Goal: Transaction & Acquisition: Purchase product/service

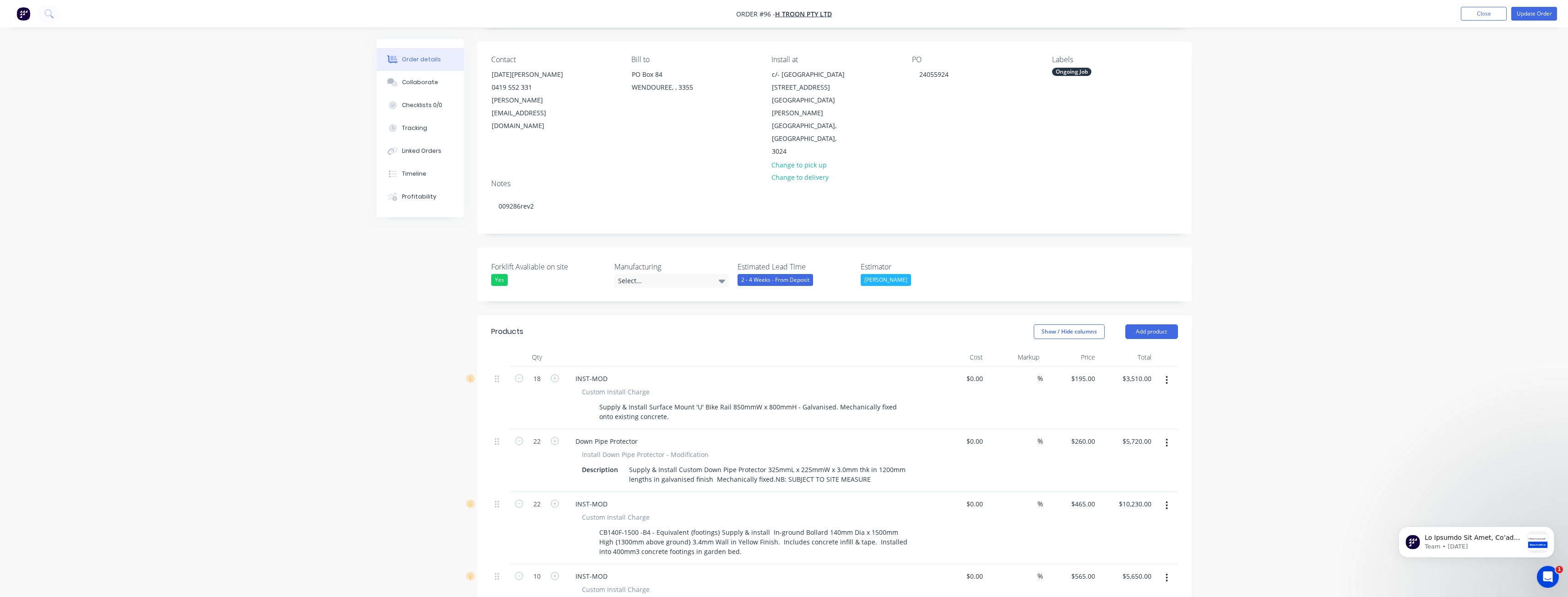
scroll to position [59, 0]
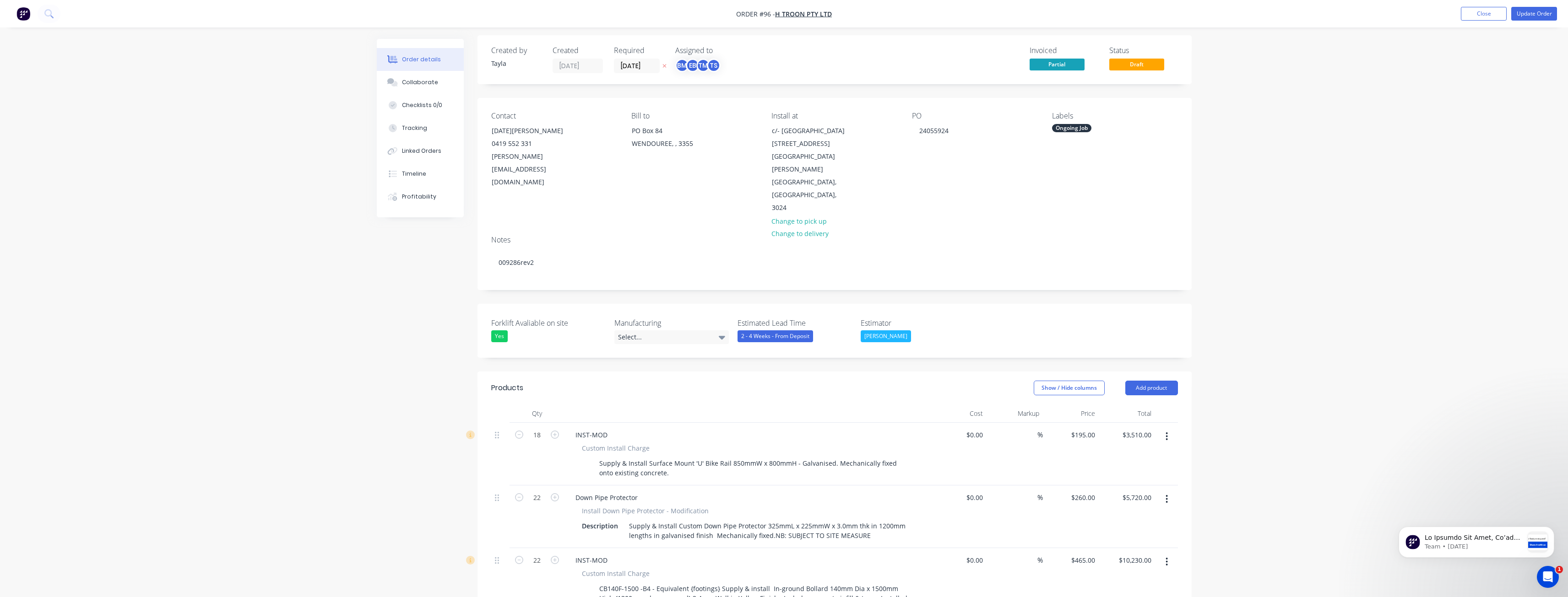
scroll to position [0, 0]
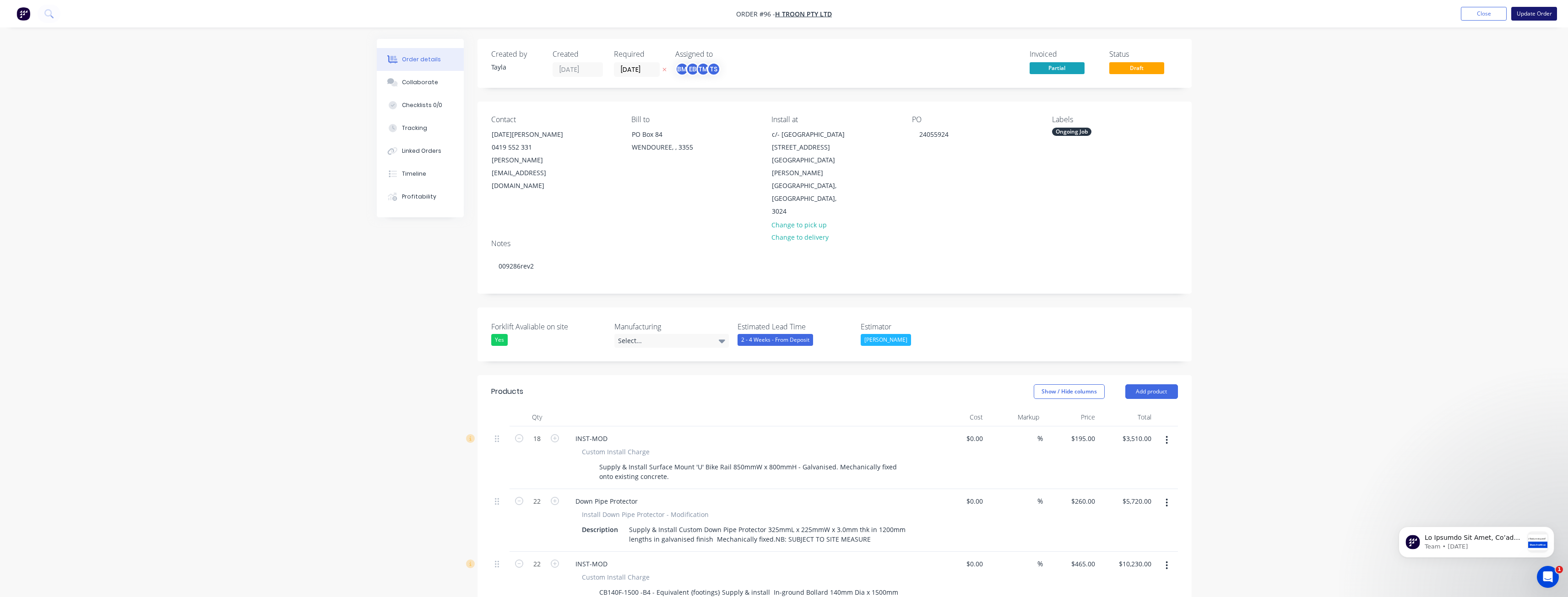
click at [1531, 10] on button "Update Order" at bounding box center [1534, 13] width 46 height 13
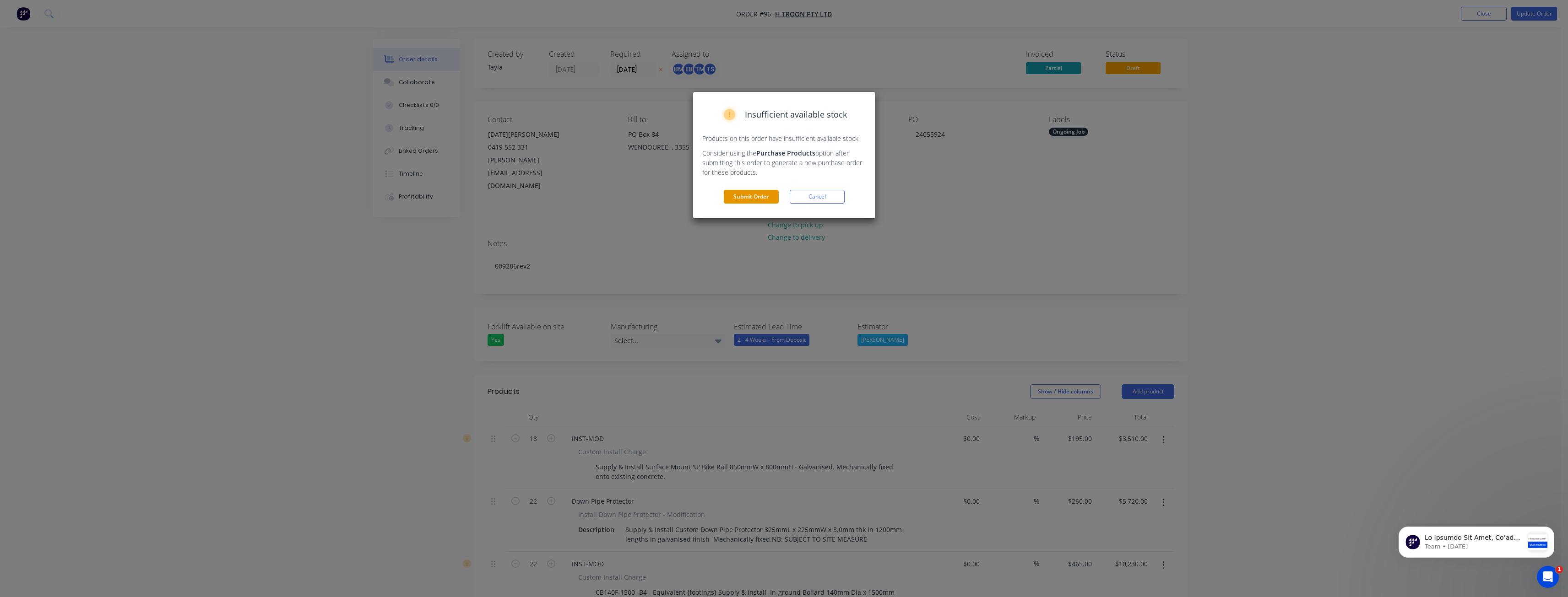
click at [748, 192] on button "Submit Order" at bounding box center [751, 197] width 55 height 13
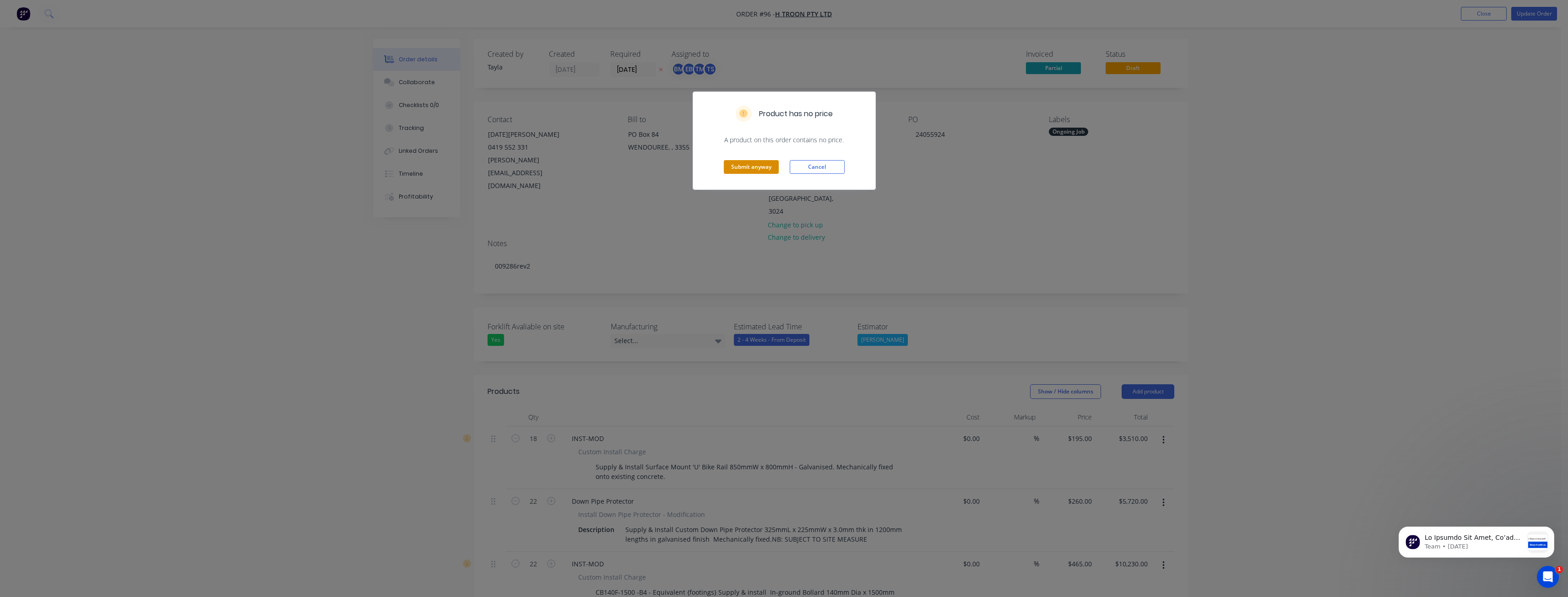
click at [750, 165] on button "Submit anyway" at bounding box center [751, 167] width 55 height 13
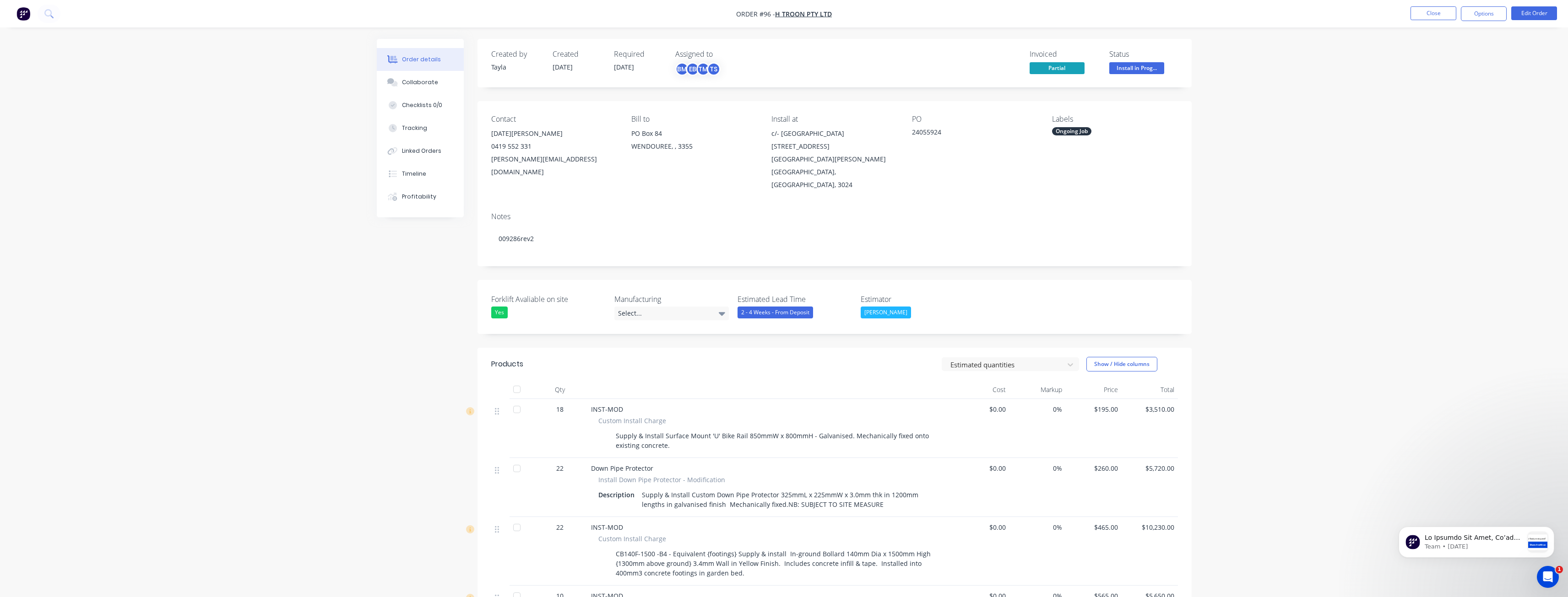
click at [1426, 15] on button "Close" at bounding box center [1433, 13] width 46 height 13
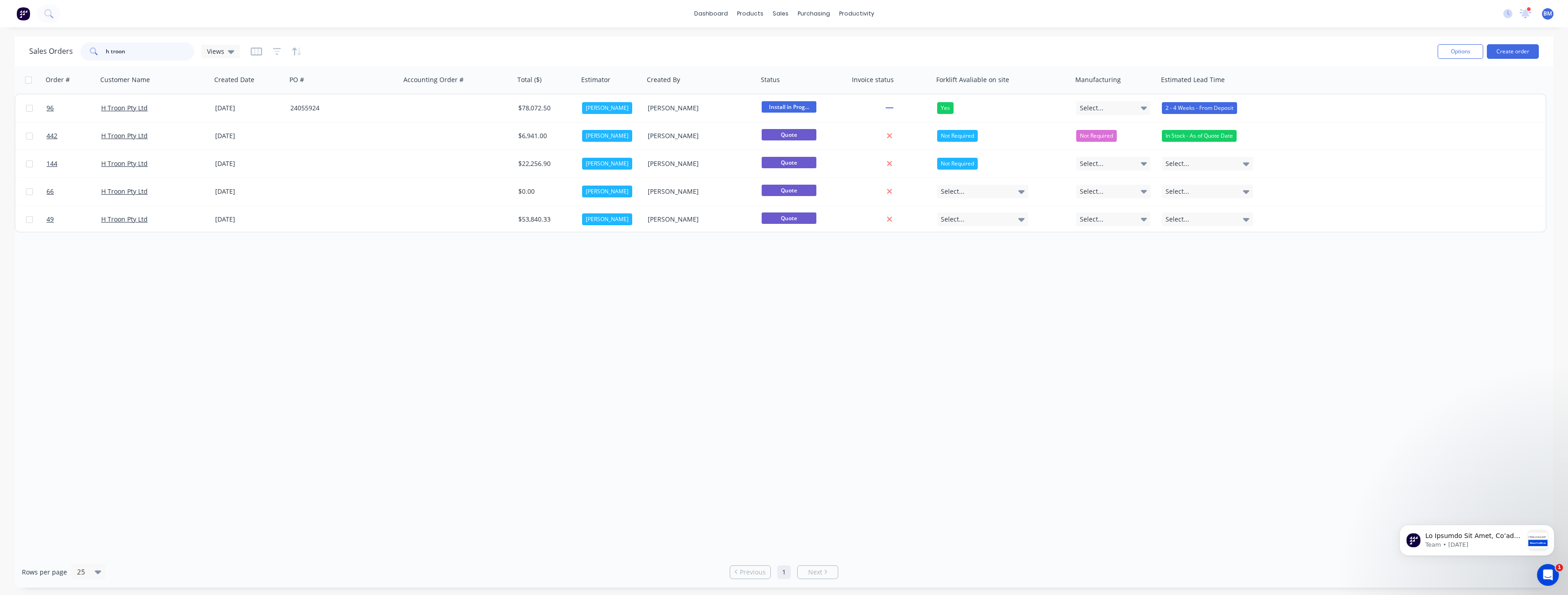
drag, startPoint x: 137, startPoint y: 55, endPoint x: 93, endPoint y: 52, distance: 44.1
click at [93, 52] on div "h troon" at bounding box center [137, 52] width 114 height 18
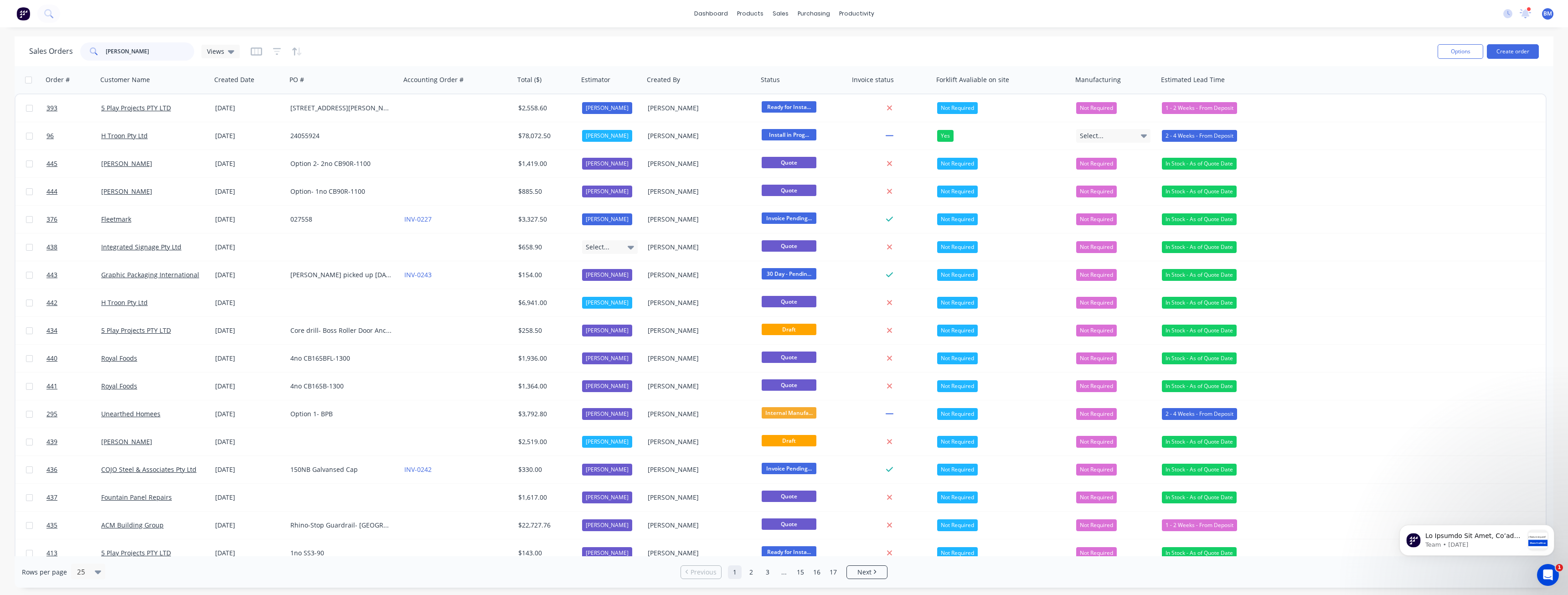
type input "[PERSON_NAME]"
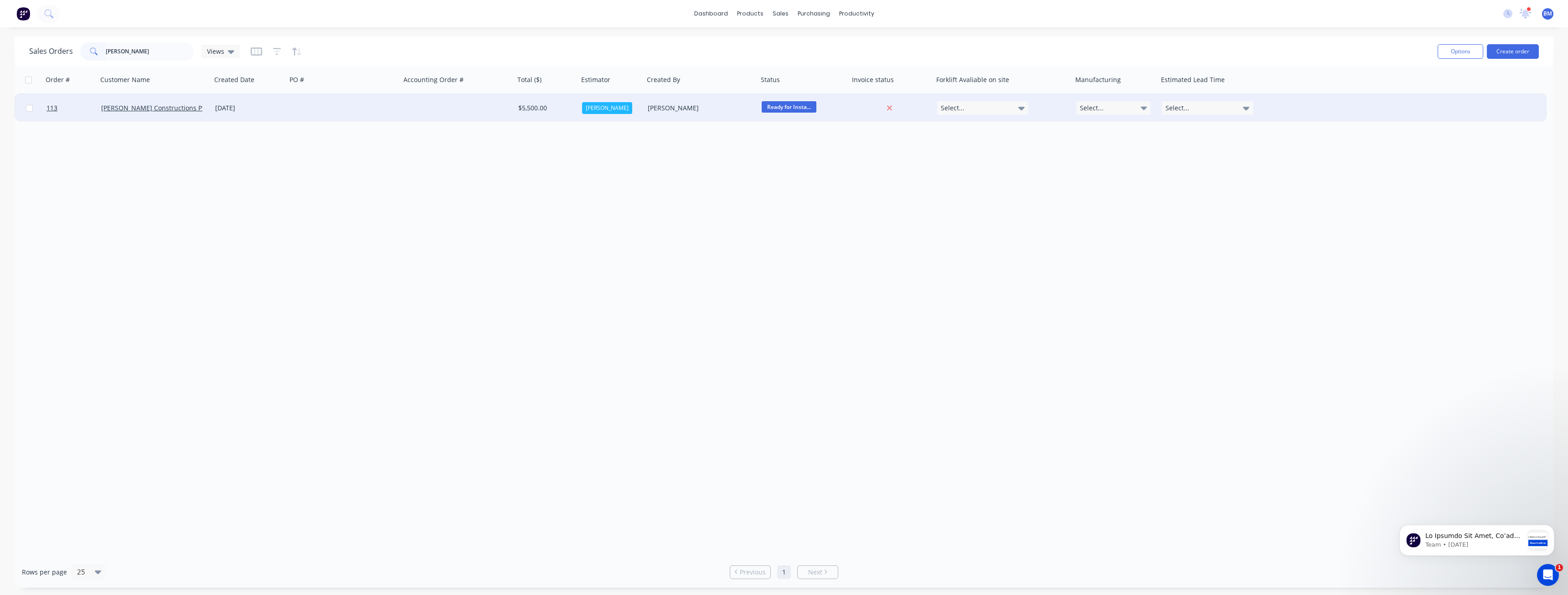
click at [225, 104] on div "[DATE]" at bounding box center [249, 108] width 68 height 9
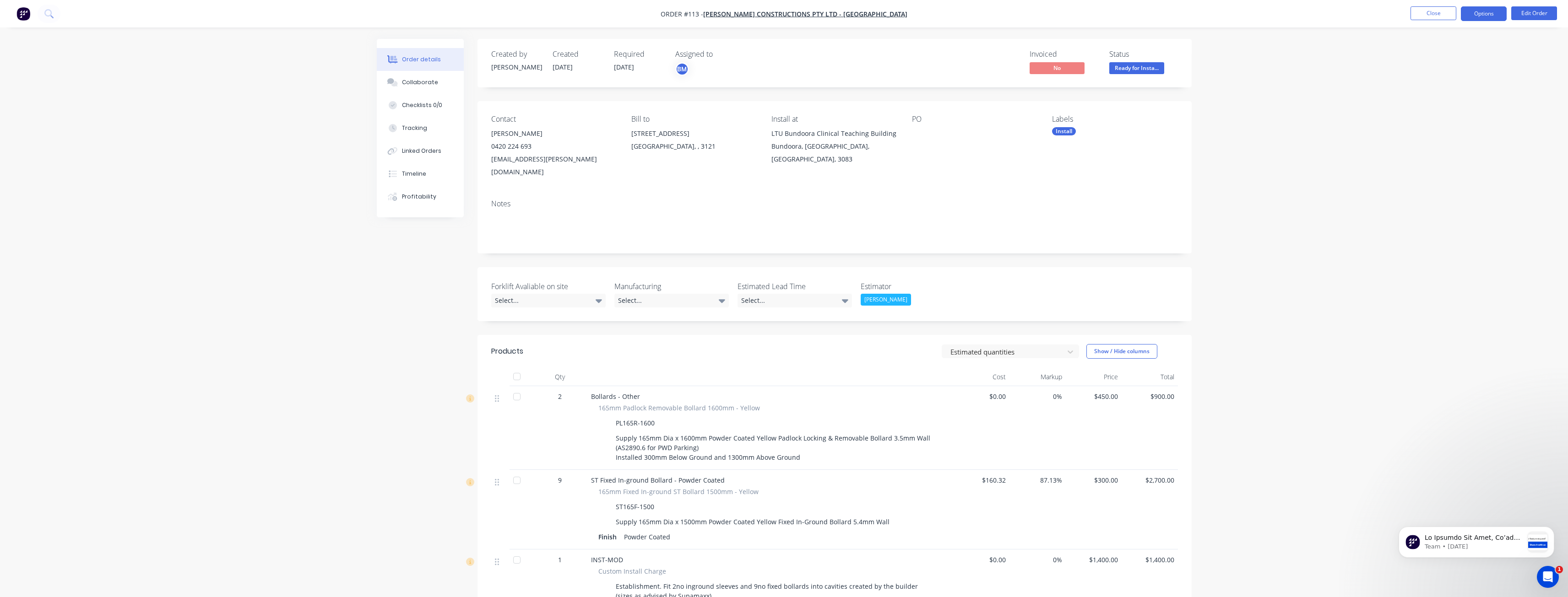
click at [1483, 13] on button "Options" at bounding box center [1484, 13] width 46 height 15
click at [1431, 127] on div "Delivery Docket" at bounding box center [1456, 129] width 84 height 13
click at [1422, 89] on div "Without pricing" at bounding box center [1456, 92] width 84 height 13
click at [29, 12] on img "button" at bounding box center [23, 13] width 13 height 13
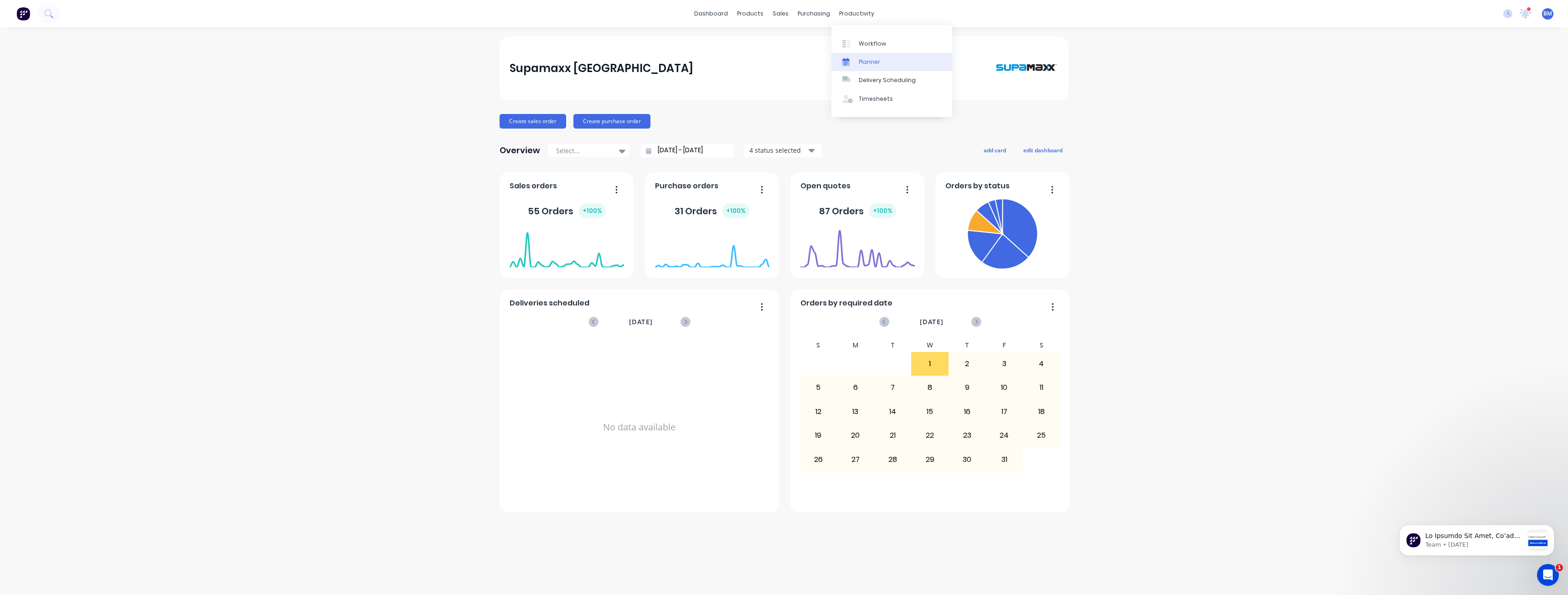
click at [865, 62] on div "Planner" at bounding box center [869, 62] width 21 height 8
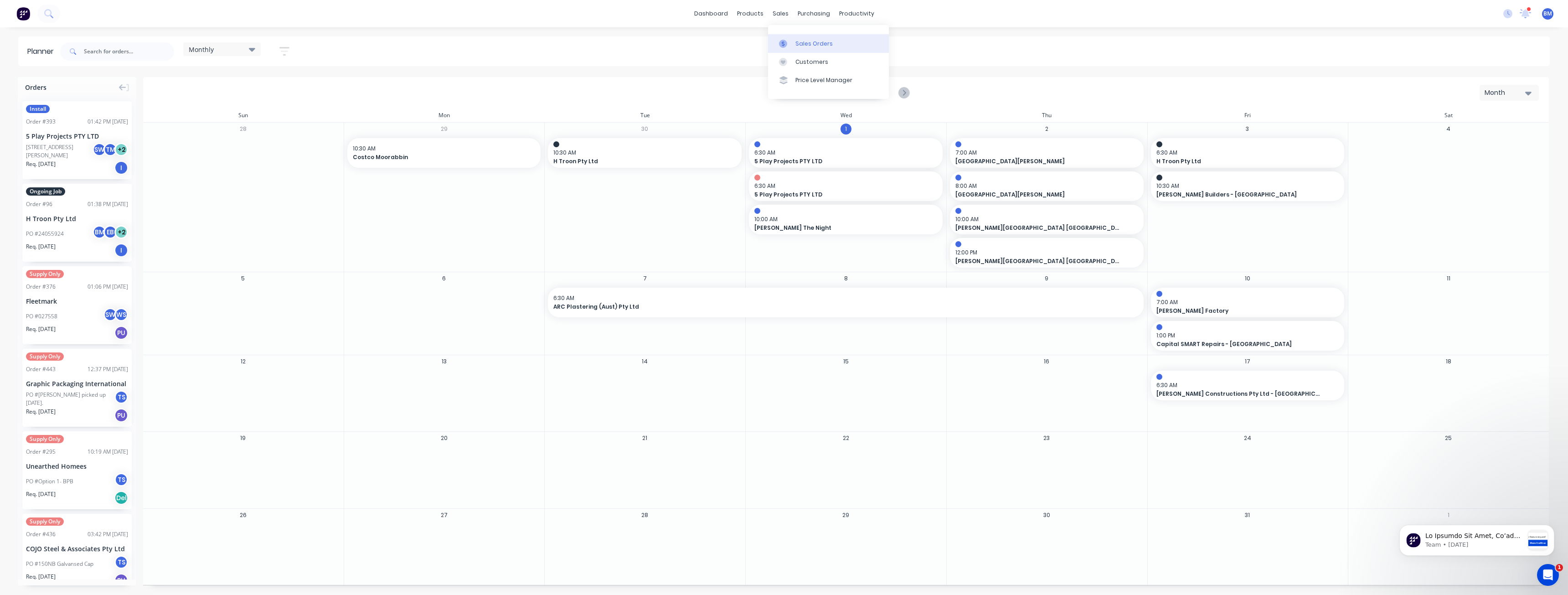
click at [802, 46] on div "Sales Orders" at bounding box center [814, 43] width 37 height 8
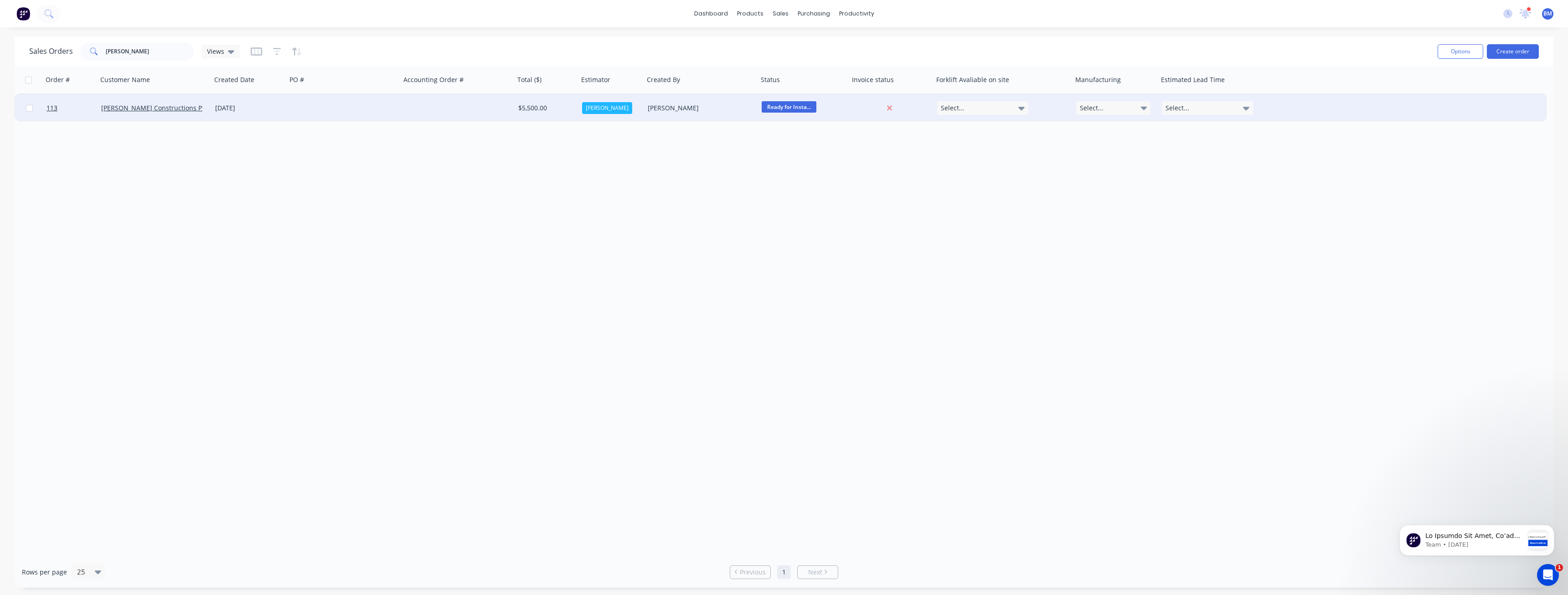
click at [312, 106] on div at bounding box center [343, 108] width 114 height 27
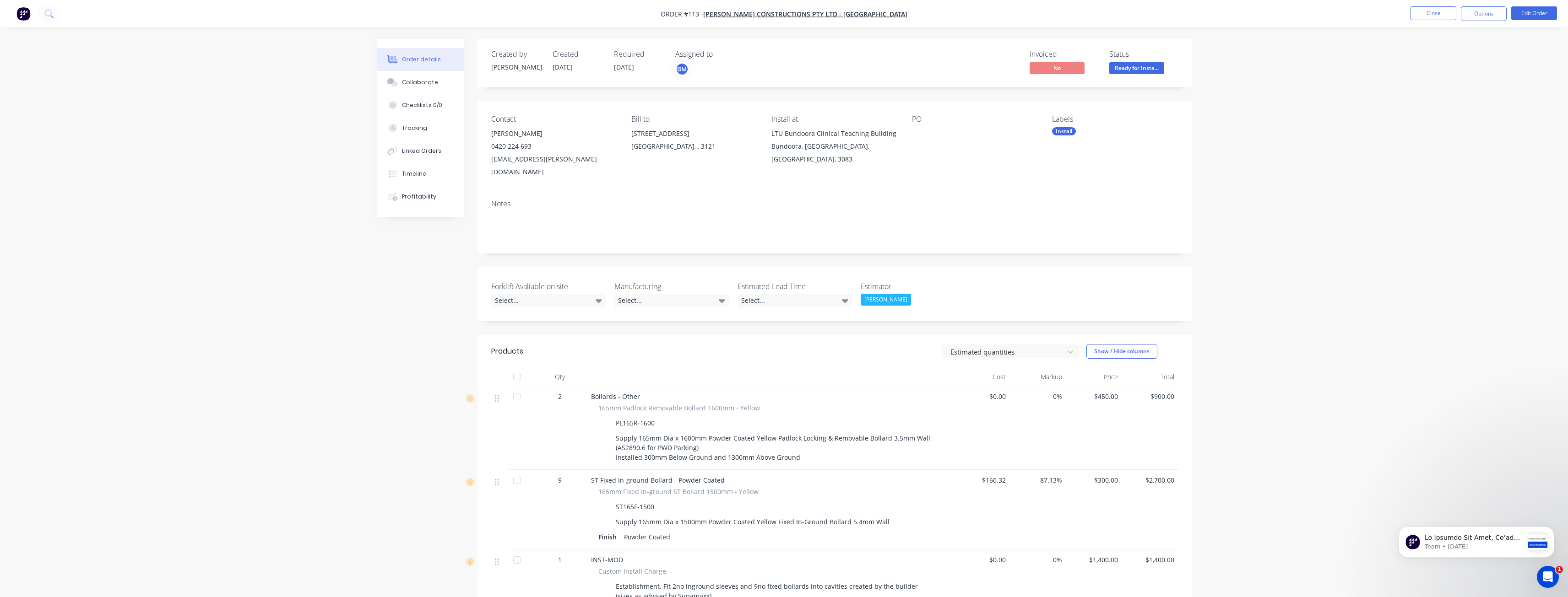
click at [316, 167] on div "Order details Collaborate Checklists 0/0 Tracking Linked Orders Timeline Profit…" at bounding box center [784, 386] width 1568 height 772
click at [26, 12] on img "button" at bounding box center [23, 13] width 13 height 13
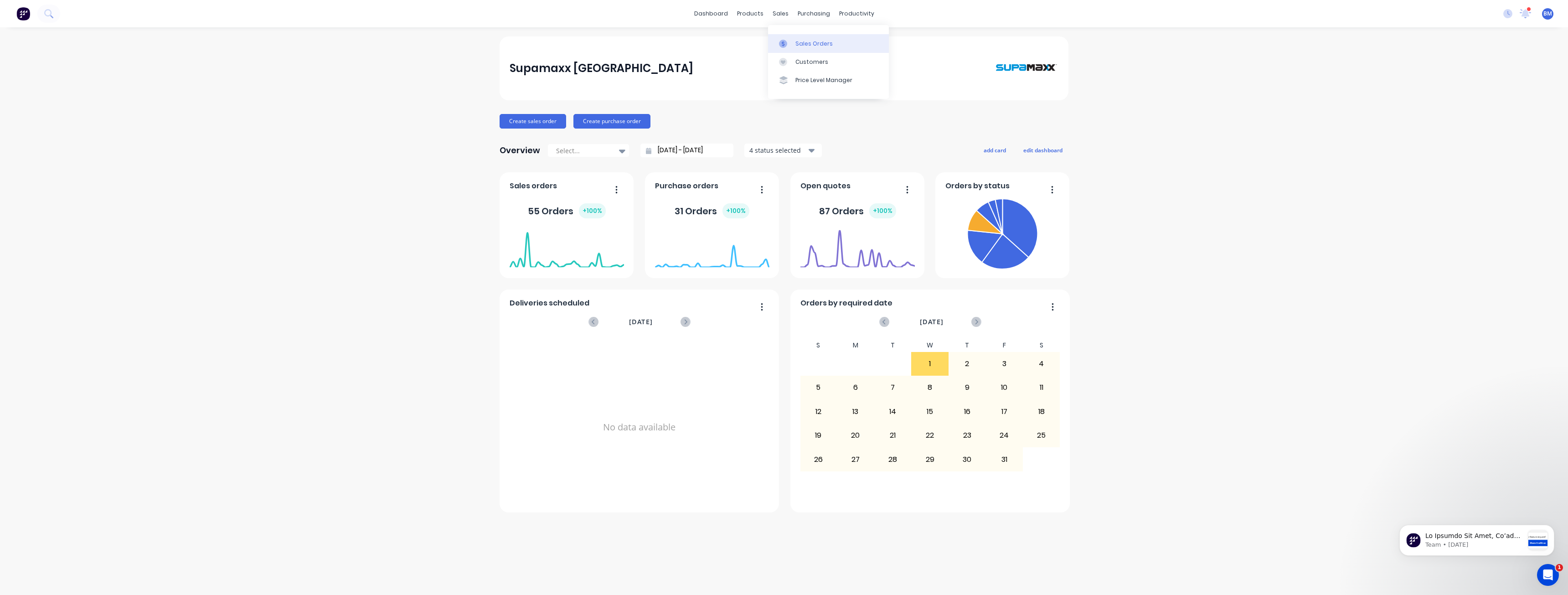
click at [803, 41] on div "Sales Orders" at bounding box center [814, 43] width 37 height 8
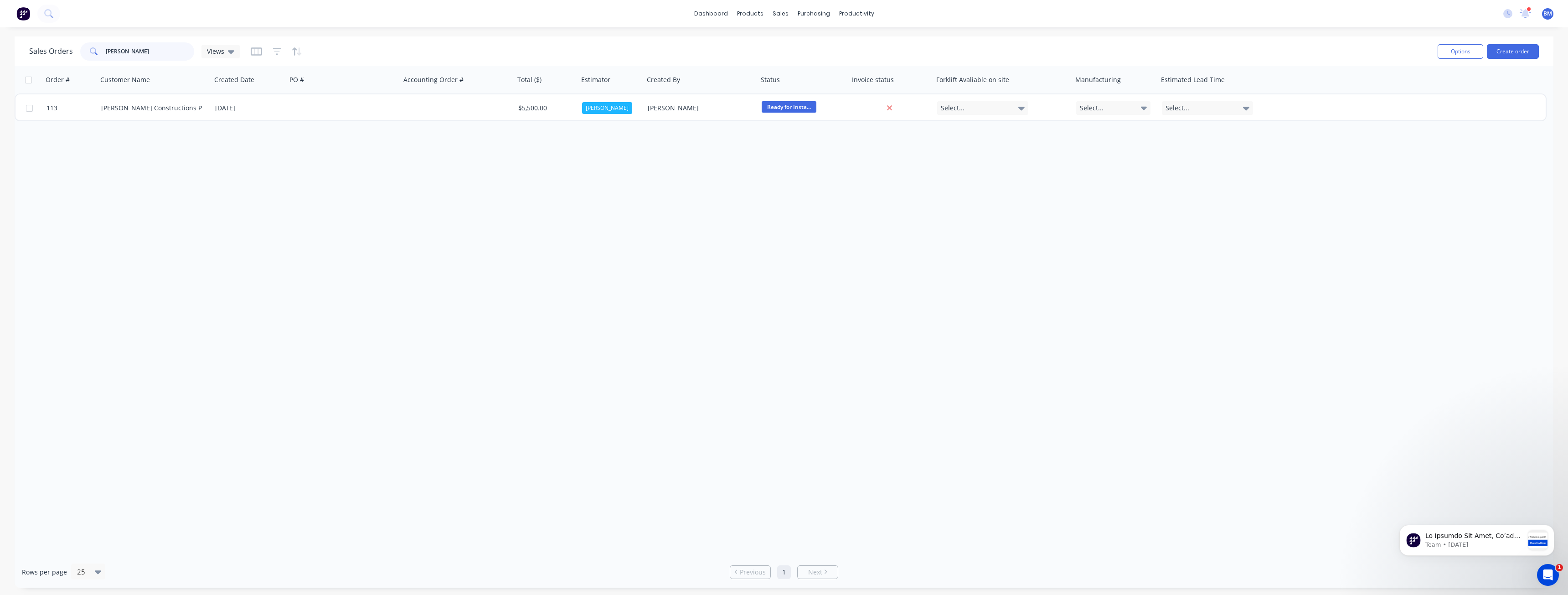
drag, startPoint x: 113, startPoint y: 46, endPoint x: -3, endPoint y: 41, distance: 116.1
click at [0, 41] on html "dashboard products sales purchasing productivity dashboard products Product Cat…" at bounding box center [784, 297] width 1568 height 595
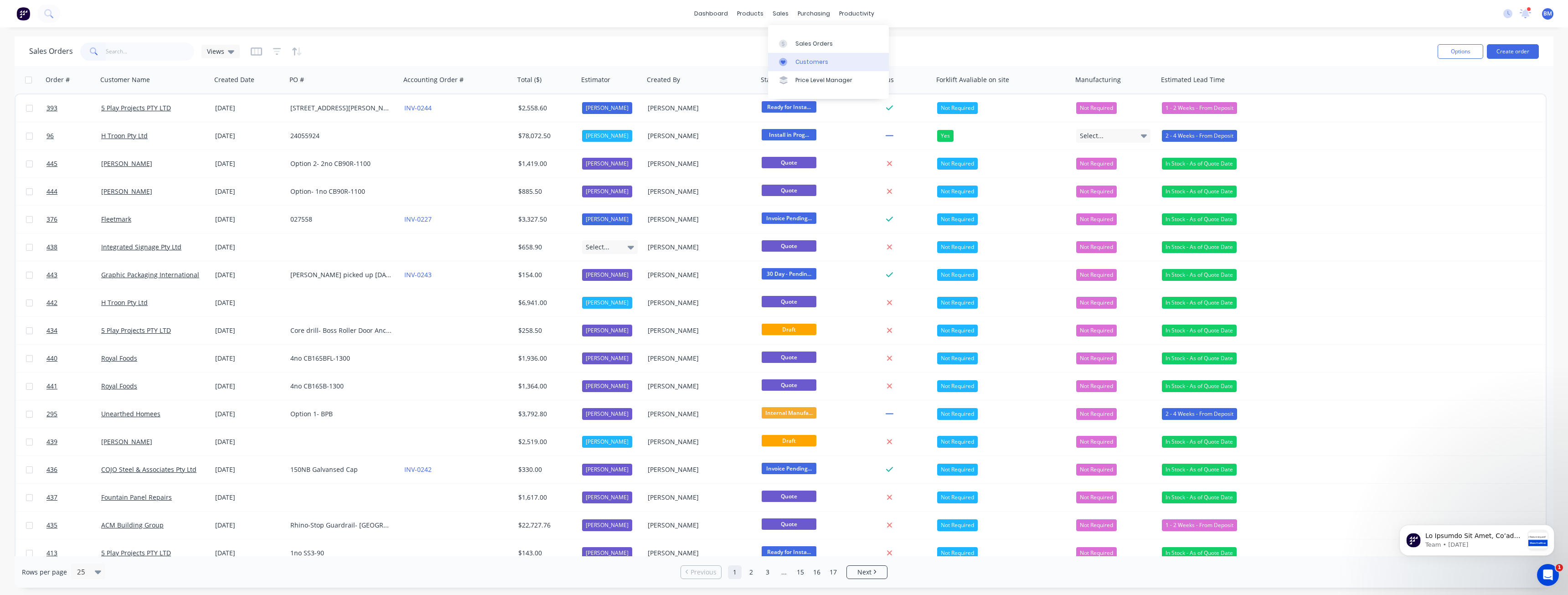
click at [809, 62] on div "Customers" at bounding box center [812, 62] width 33 height 8
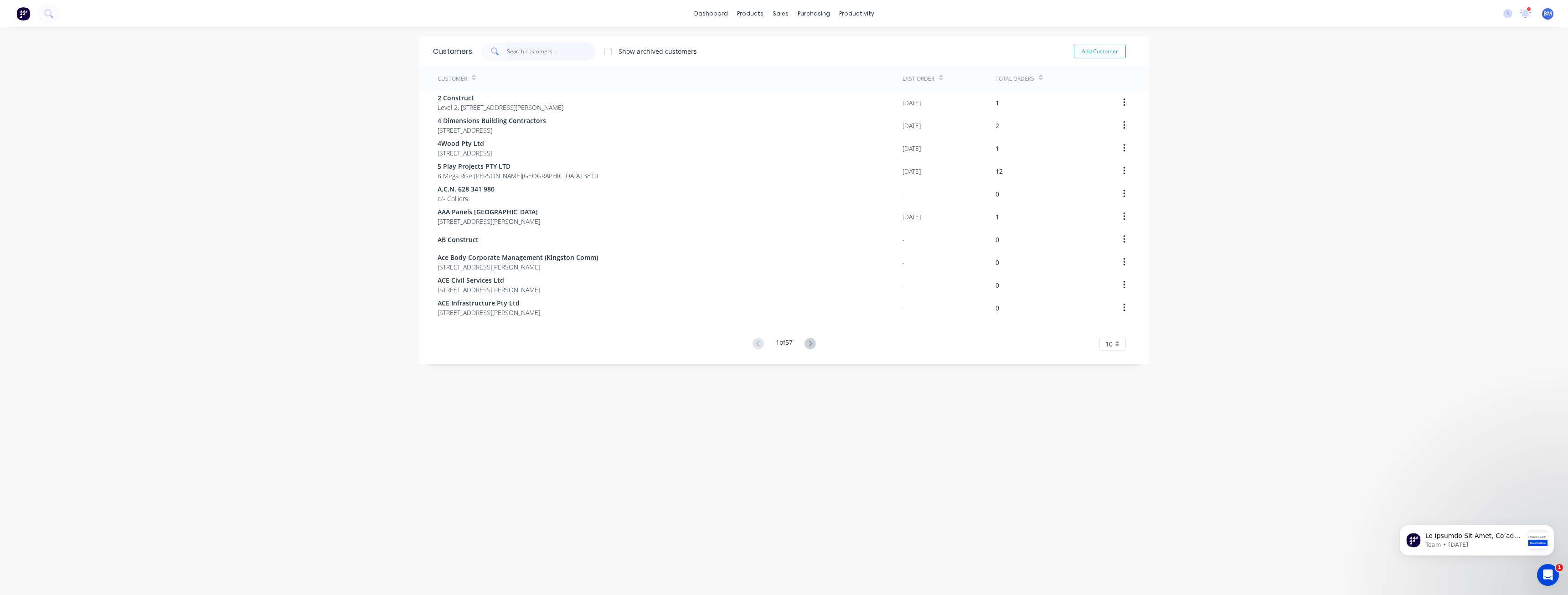
drag, startPoint x: 508, startPoint y: 52, endPoint x: 500, endPoint y: 52, distance: 8.0
click at [500, 52] on div at bounding box center [538, 52] width 114 height 18
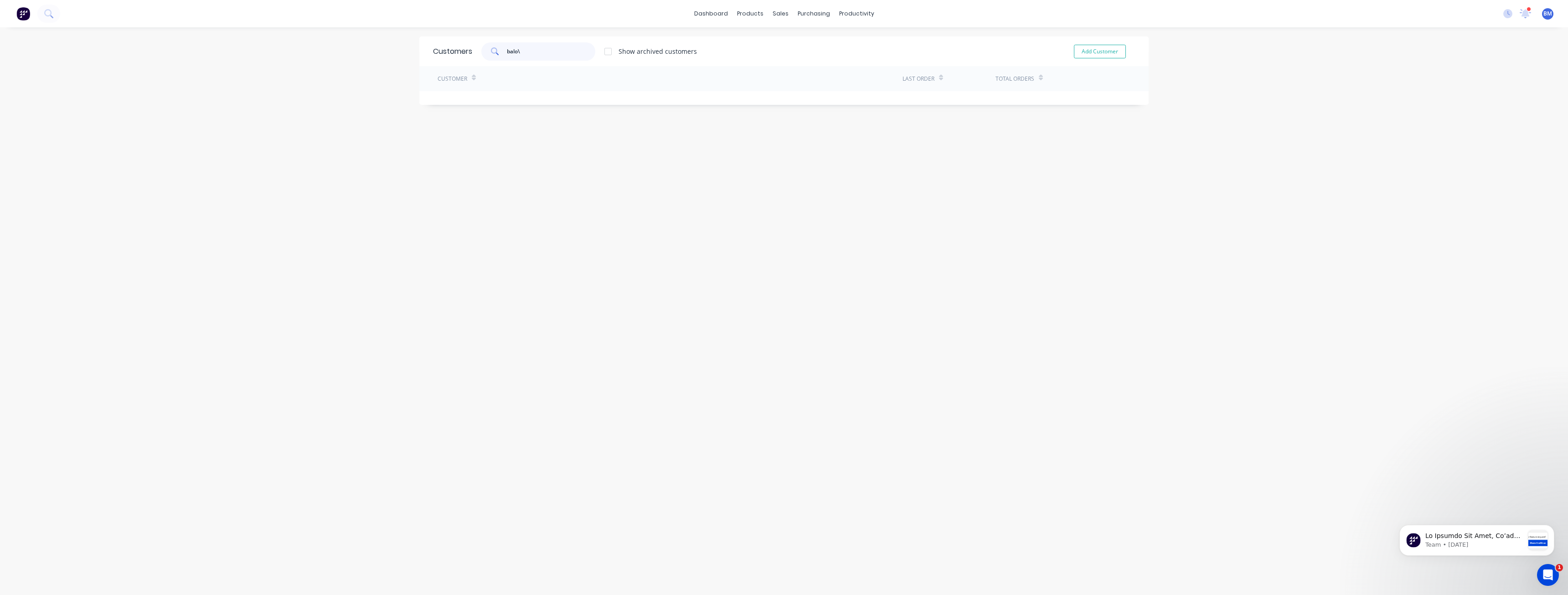
type input "balo"
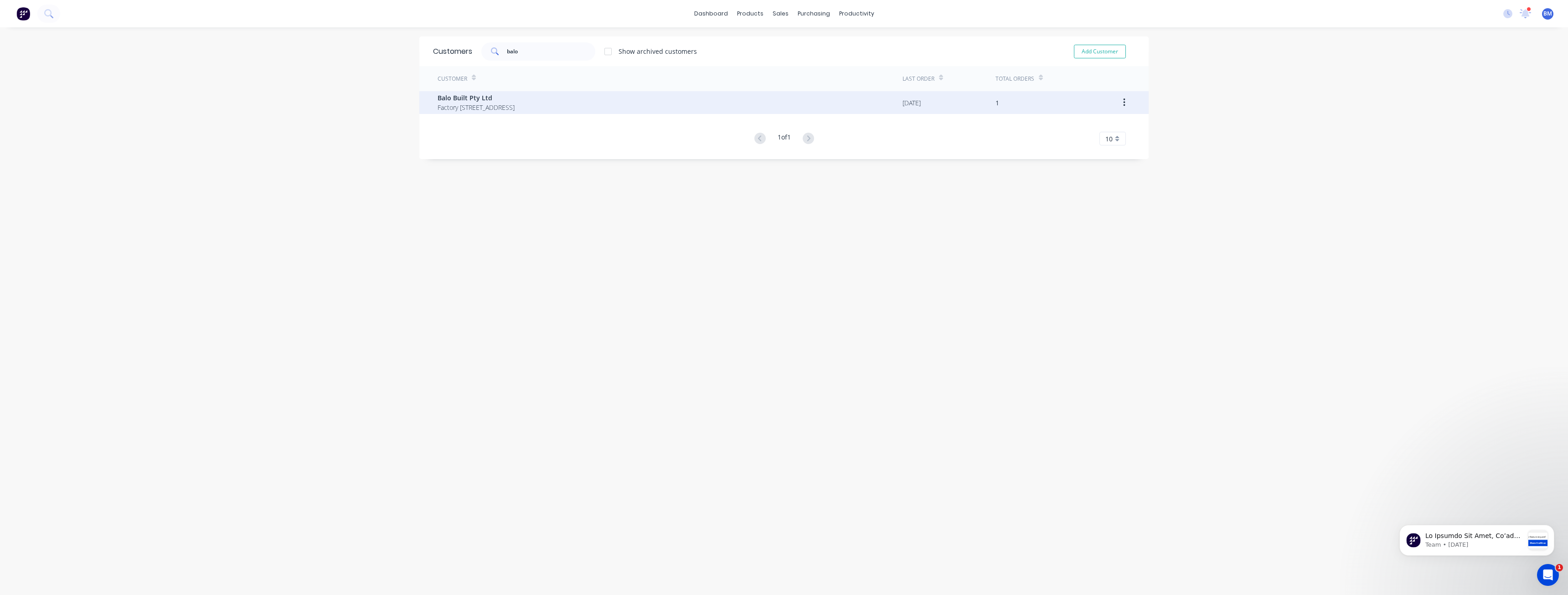
click at [514, 104] on span "Factory [STREET_ADDRESS]" at bounding box center [476, 107] width 77 height 10
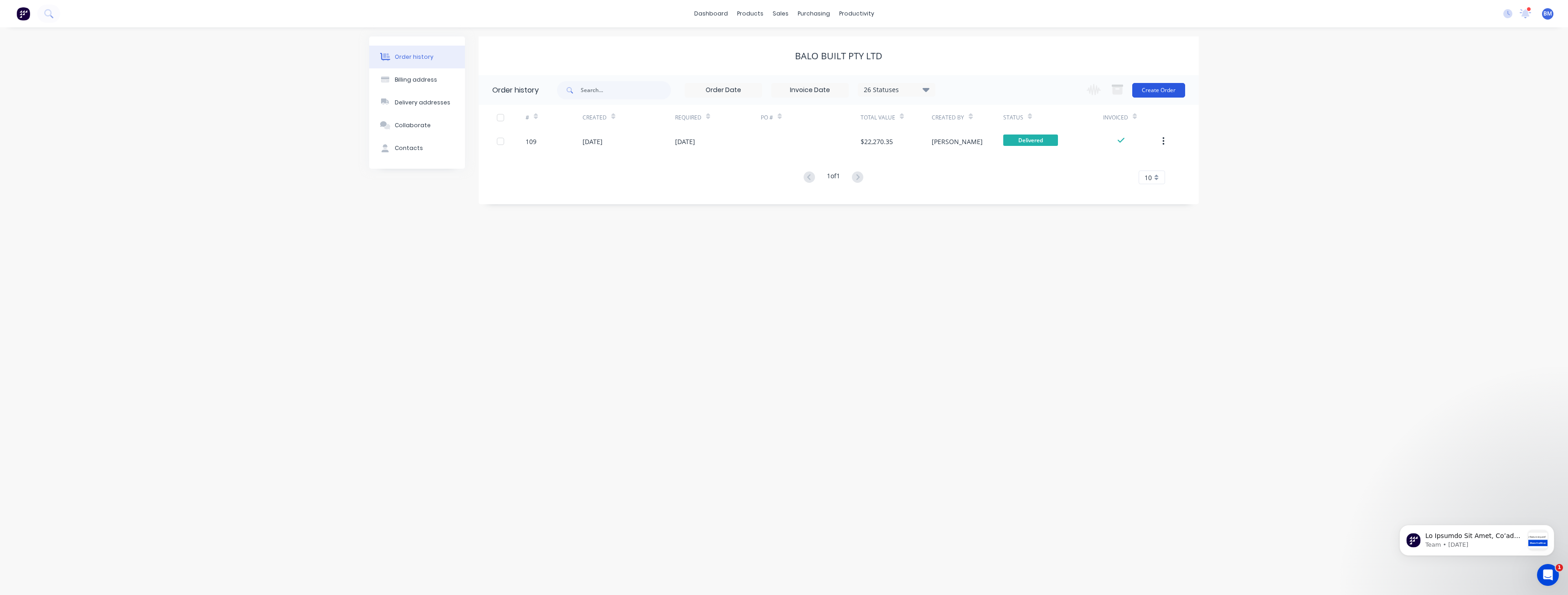
click at [1148, 87] on button "Create Order" at bounding box center [1158, 90] width 53 height 15
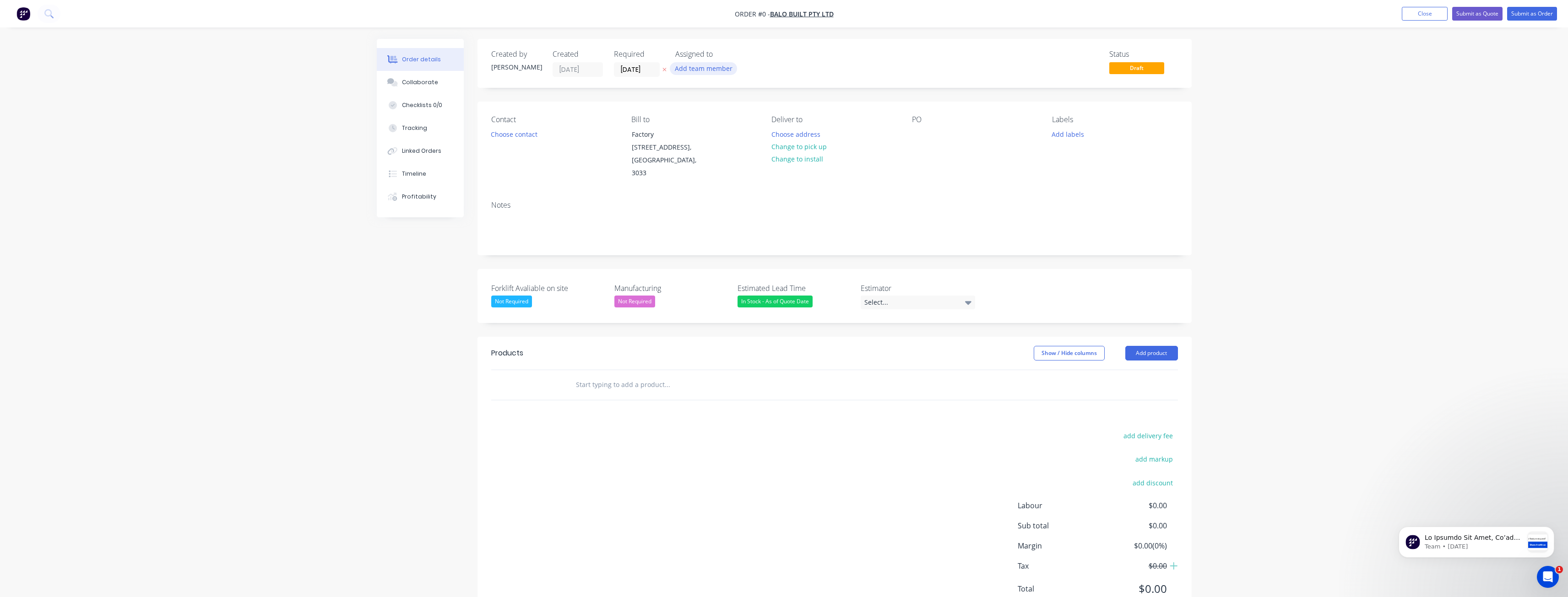
click at [700, 65] on button "Add team member" at bounding box center [704, 68] width 67 height 12
click at [683, 119] on div at bounding box center [690, 119] width 18 height 18
click at [565, 164] on div "Order details Collaborate Checklists 0/0 Tracking Linked Orders Timeline Profit…" at bounding box center [784, 336] width 833 height 595
click at [504, 130] on button "Choose contact" at bounding box center [514, 134] width 56 height 12
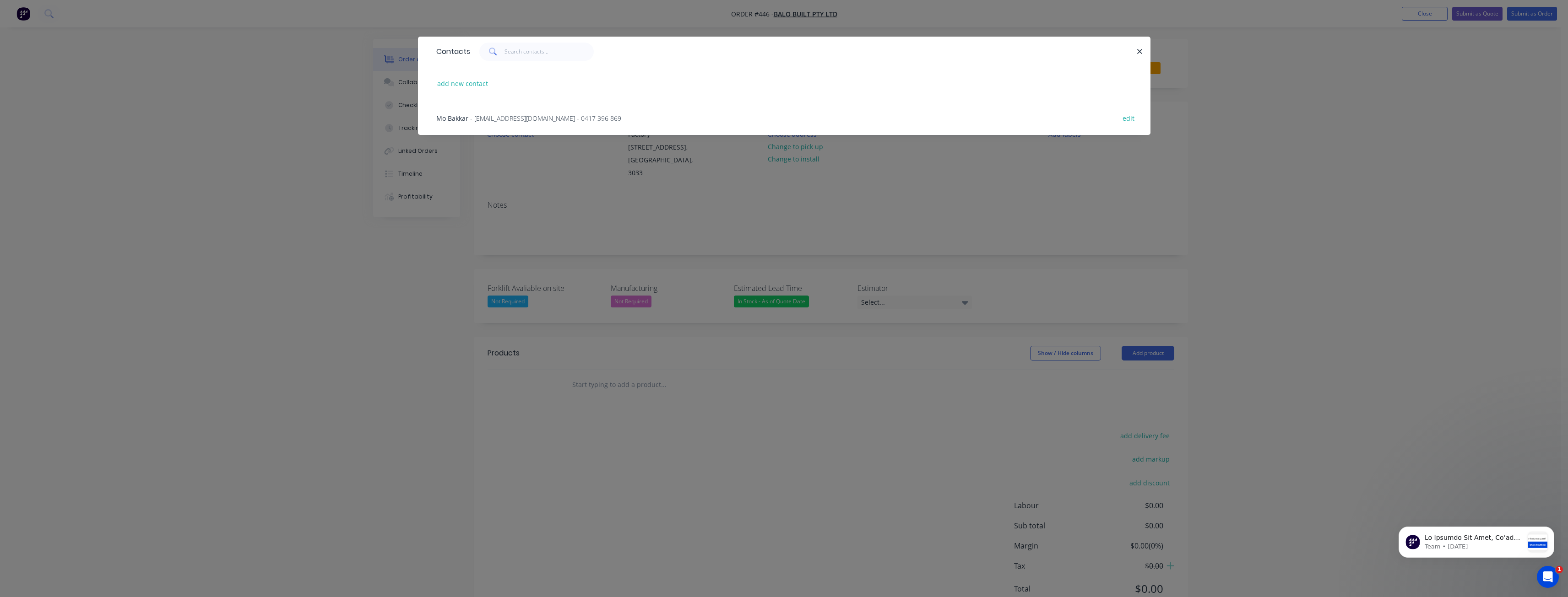
click at [504, 112] on div "Mo Bakkar - [EMAIL_ADDRESS][DOMAIN_NAME] - 0417 396 869 edit" at bounding box center [784, 118] width 705 height 34
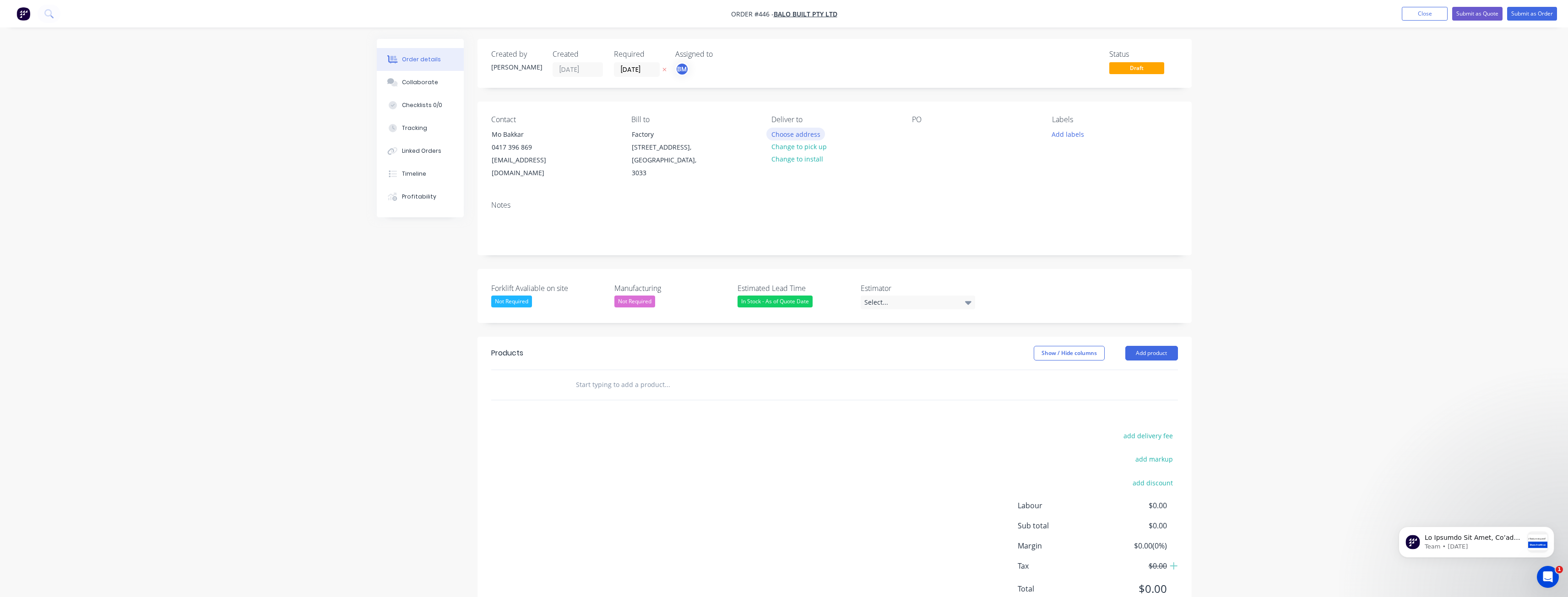
click at [795, 130] on button "Choose address" at bounding box center [796, 134] width 59 height 12
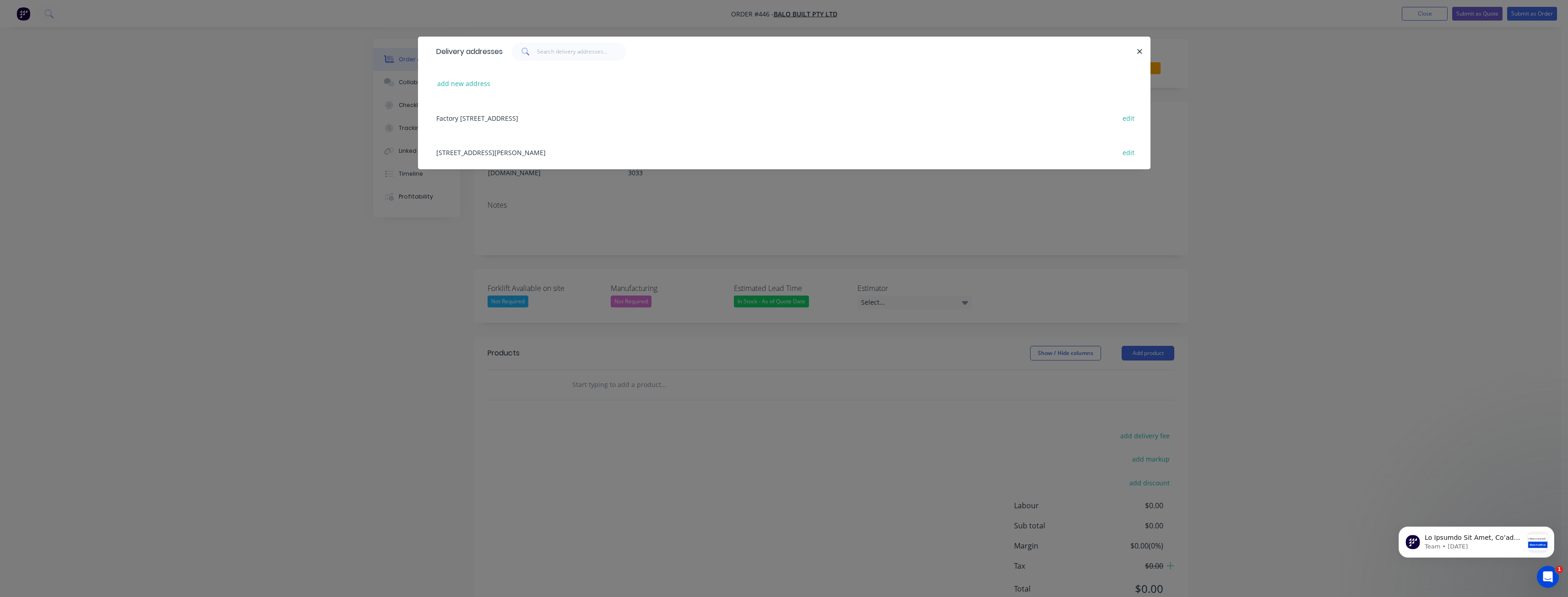
click at [495, 149] on div "[STREET_ADDRESS][PERSON_NAME] edit" at bounding box center [784, 152] width 705 height 34
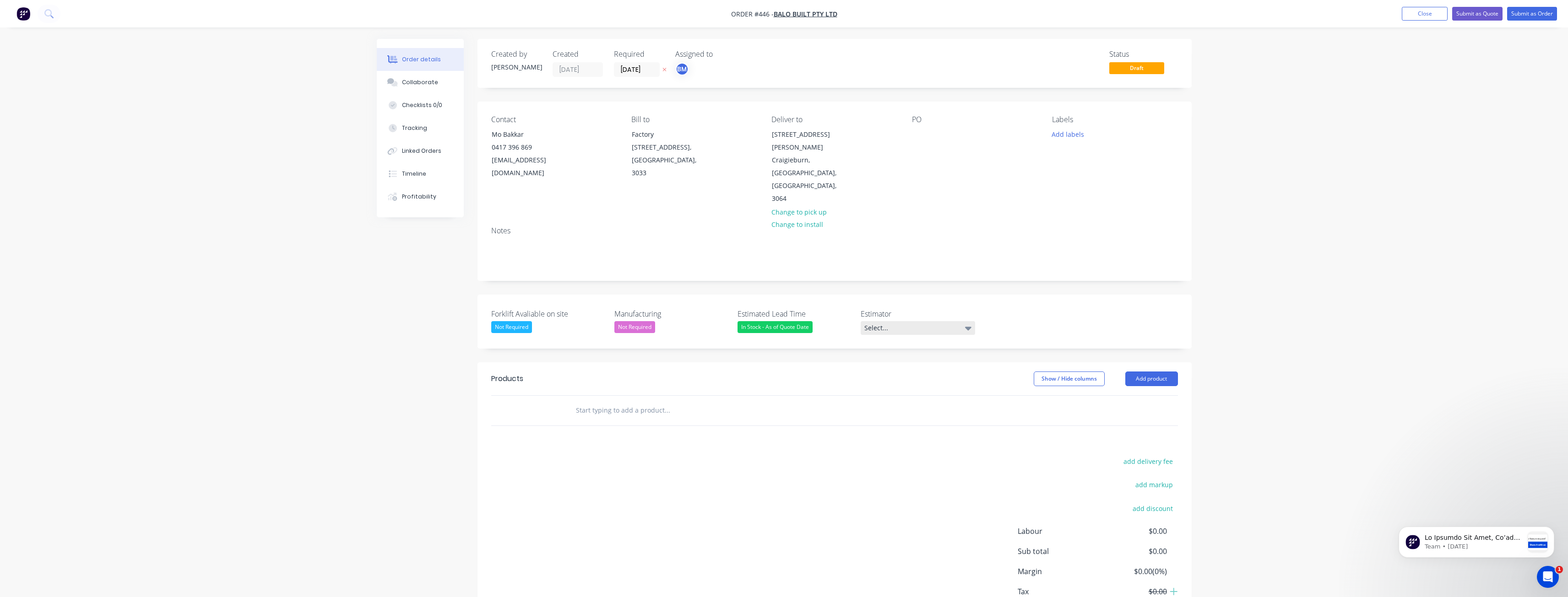
click at [901, 321] on div "Select..." at bounding box center [918, 328] width 114 height 13
click at [878, 341] on div "[PERSON_NAME]" at bounding box center [893, 340] width 50 height 12
click at [833, 321] on div "In Stock - As of Quote Date" at bounding box center [794, 327] width 114 height 12
click at [1009, 295] on div "Forklift Avaliable on site Not Required Manufacturing Not Required Estimated Le…" at bounding box center [834, 320] width 714 height 52
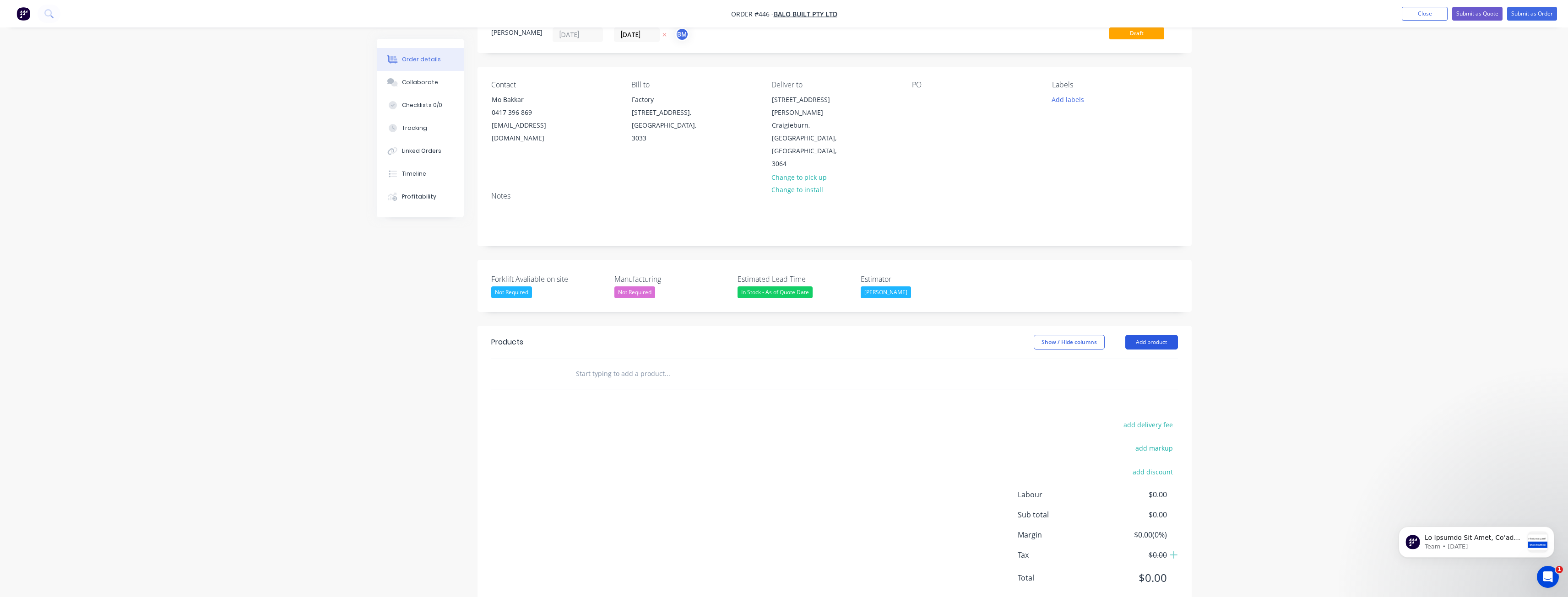
click at [1147, 335] on button "Add product" at bounding box center [1152, 342] width 53 height 15
click at [1117, 359] on div "Product catalogue" at bounding box center [1134, 365] width 70 height 13
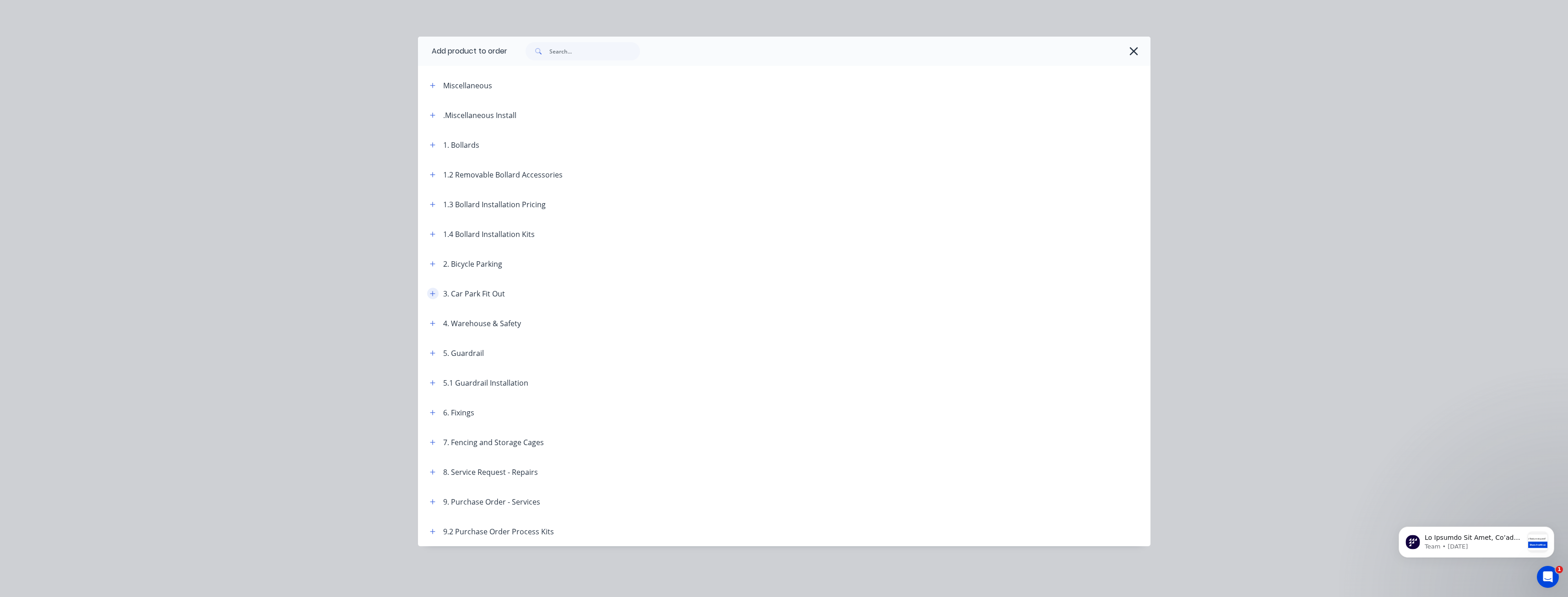
click at [433, 293] on icon "button" at bounding box center [432, 293] width 5 height 5
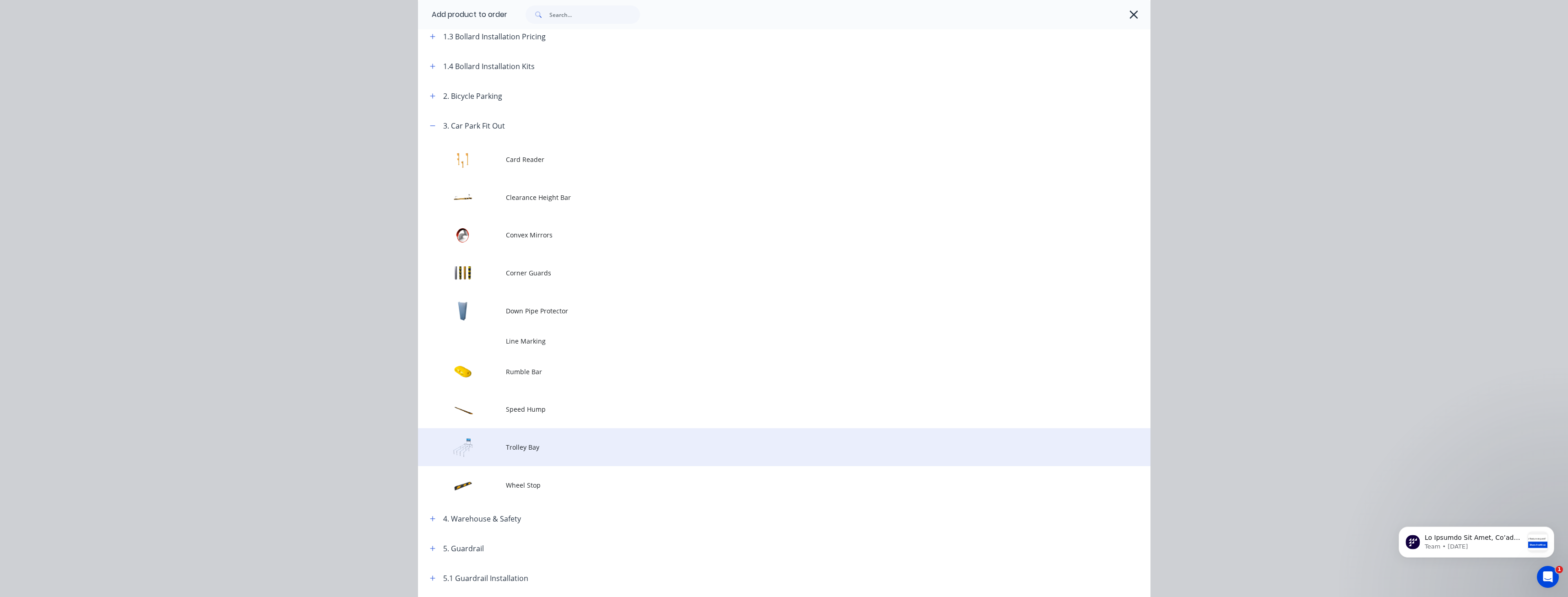
scroll to position [274, 0]
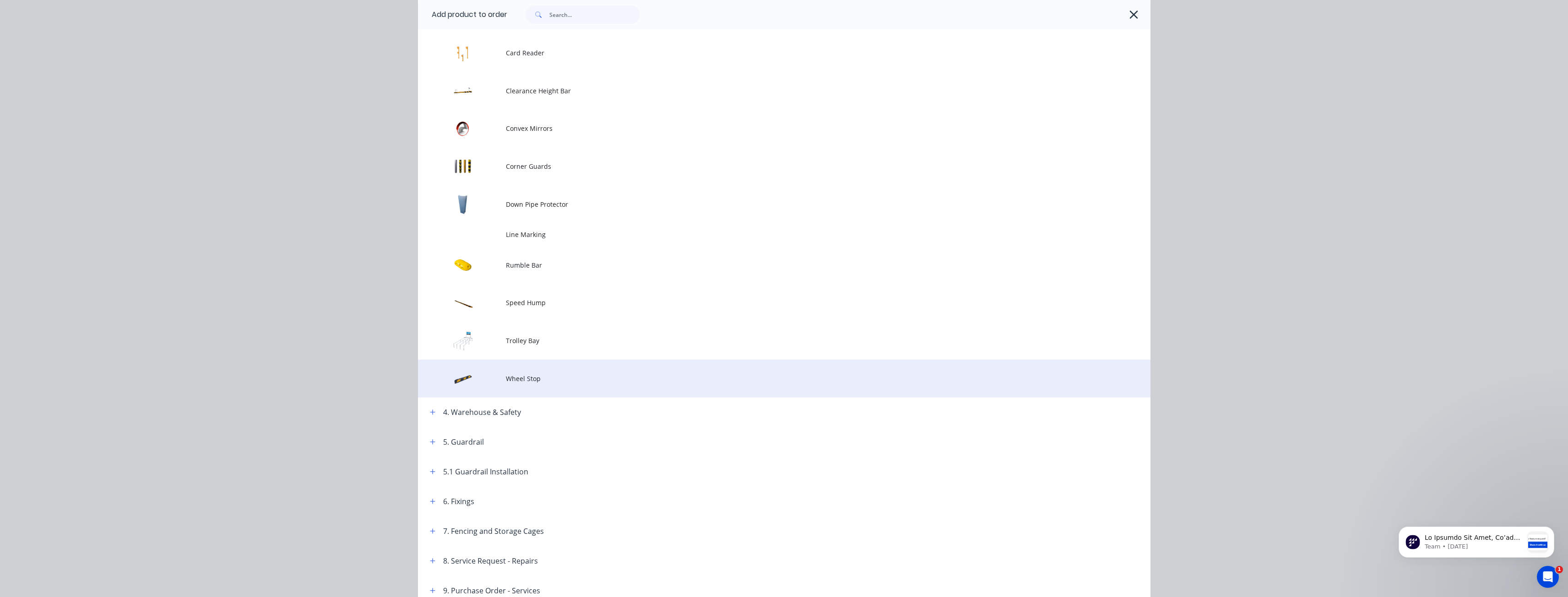
click at [520, 376] on span "Wheel Stop" at bounding box center [763, 379] width 515 height 10
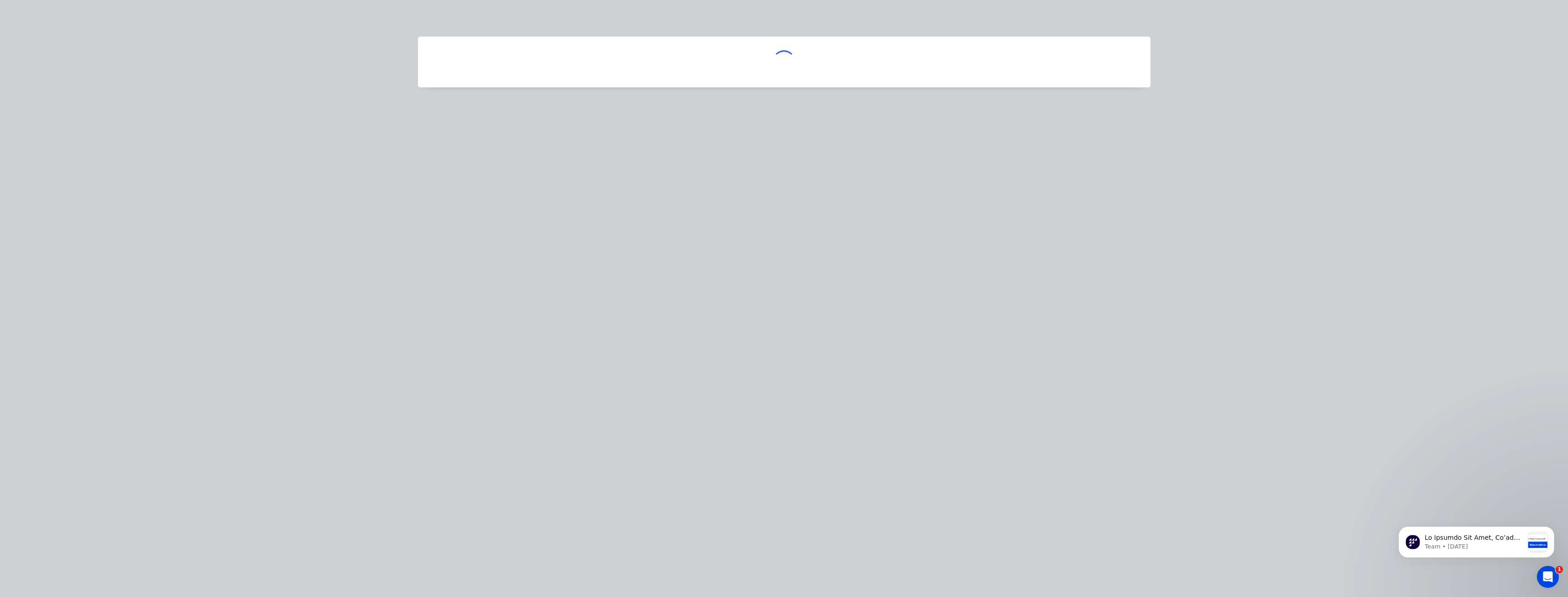
scroll to position [0, 0]
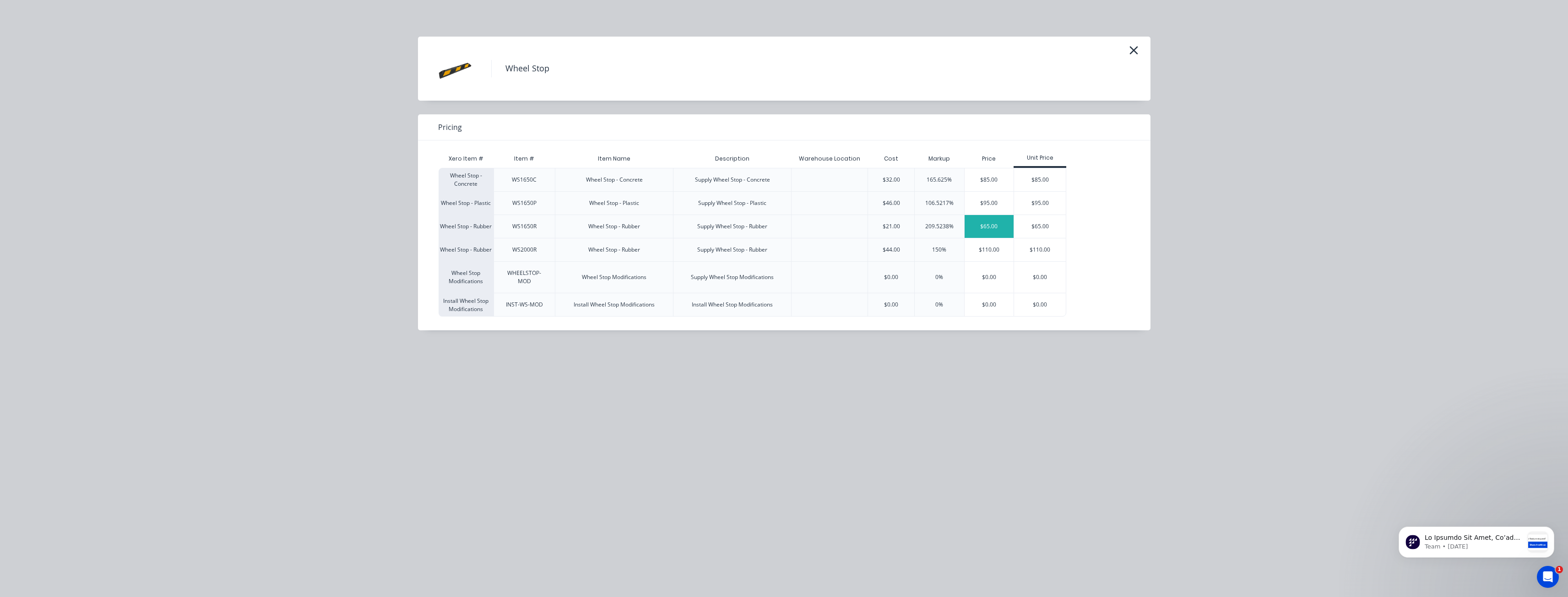
click at [989, 225] on div "$65.00" at bounding box center [989, 226] width 50 height 23
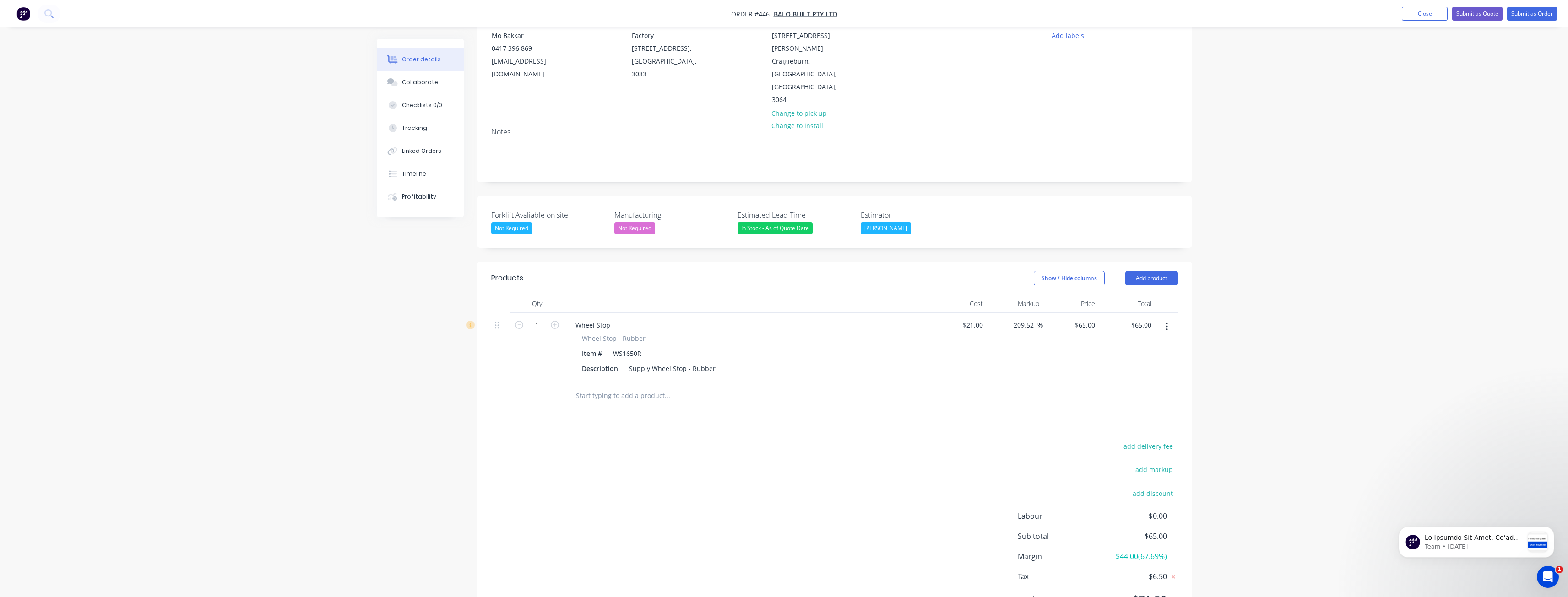
scroll to position [120, 0]
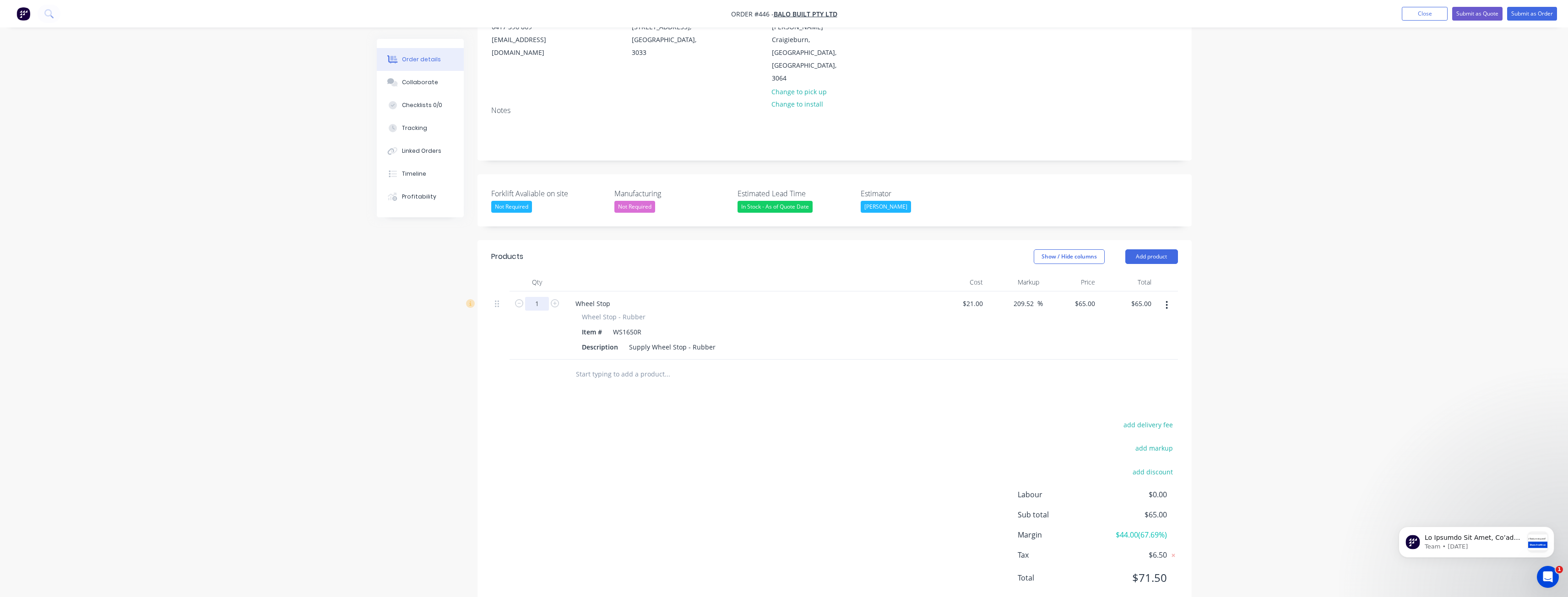
click at [543, 297] on input "1" at bounding box center [537, 304] width 24 height 13
type input "2"
type input "$130.00"
drag, startPoint x: 546, startPoint y: 494, endPoint x: 550, endPoint y: 484, distance: 10.8
click at [546, 494] on div "add delivery fee add markup add discount Labour $0.00 Sub total $130.00 Margin …" at bounding box center [834, 507] width 686 height 177
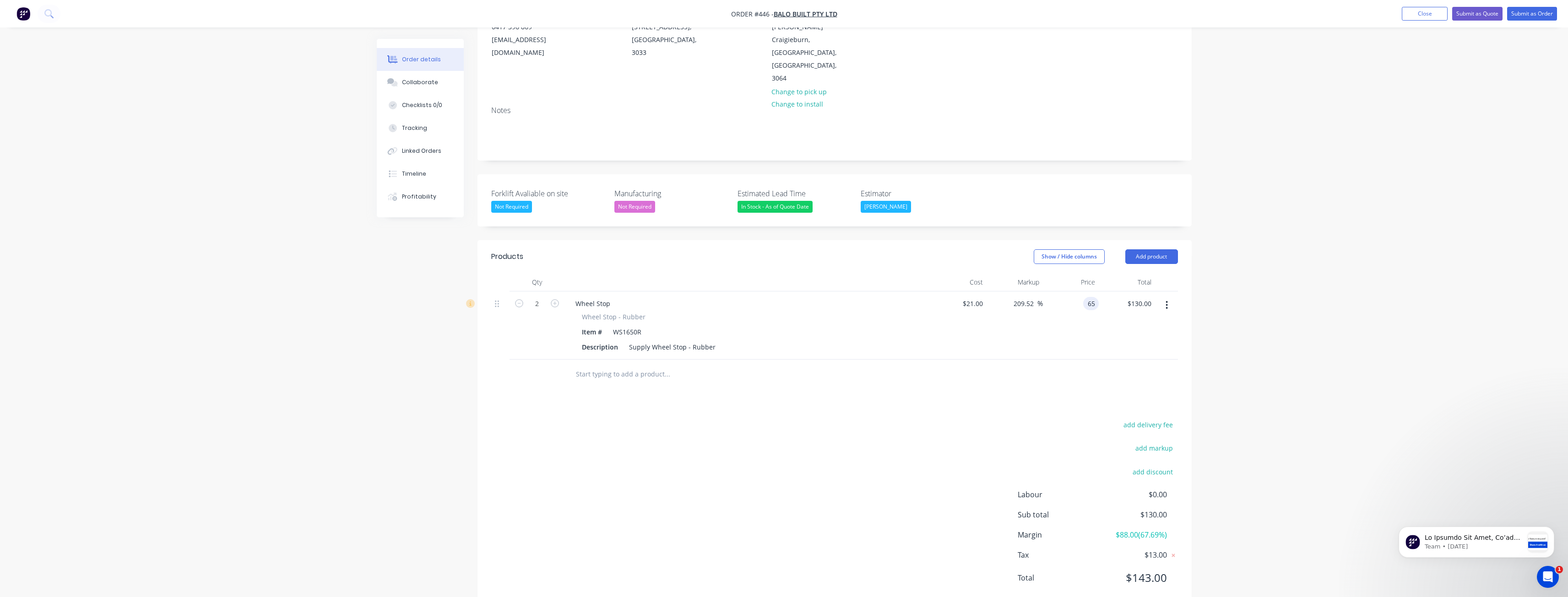
click at [1091, 297] on input "65" at bounding box center [1092, 304] width 12 height 13
type input "75"
type input "257.14"
type input "$75.00"
type input "$150.00"
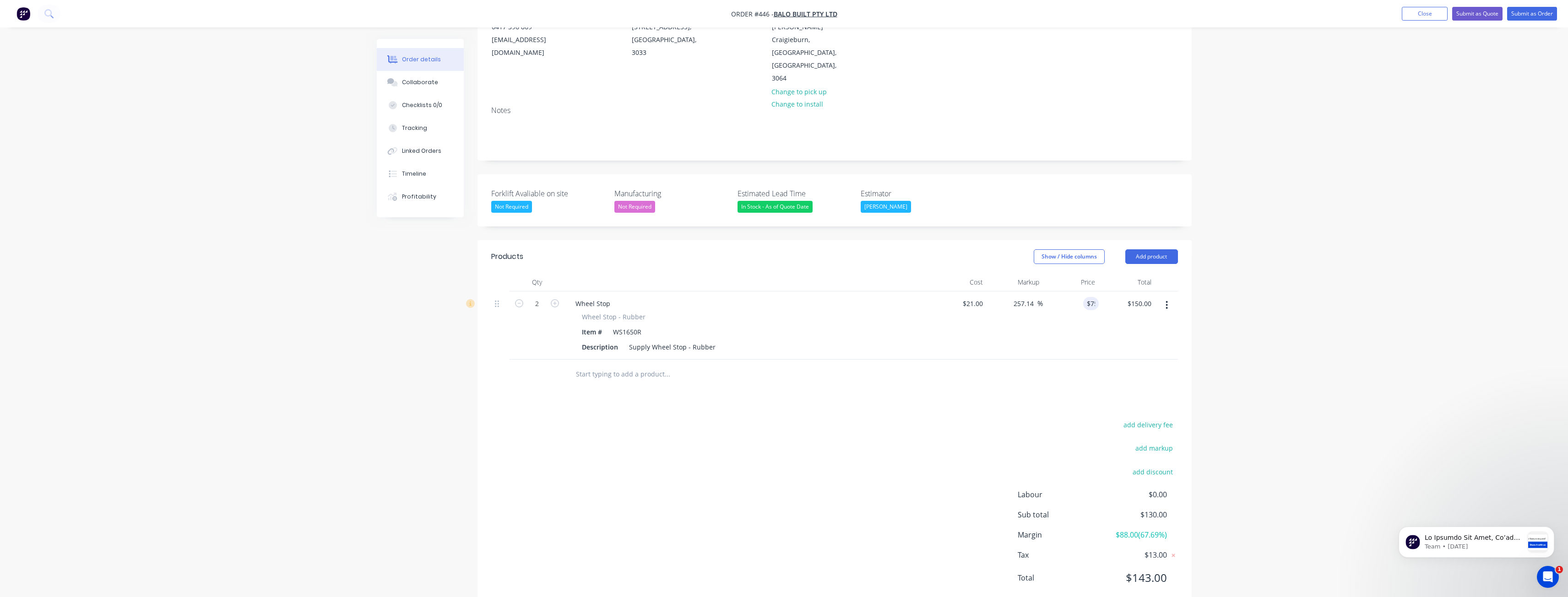
click at [674, 419] on div "add delivery fee add markup add discount Labour $0.00 Sub total $130.00 Margin …" at bounding box center [834, 507] width 686 height 177
click at [1147, 249] on button "Add product" at bounding box center [1152, 257] width 53 height 15
click at [1120, 273] on div "Product catalogue" at bounding box center [1134, 280] width 70 height 13
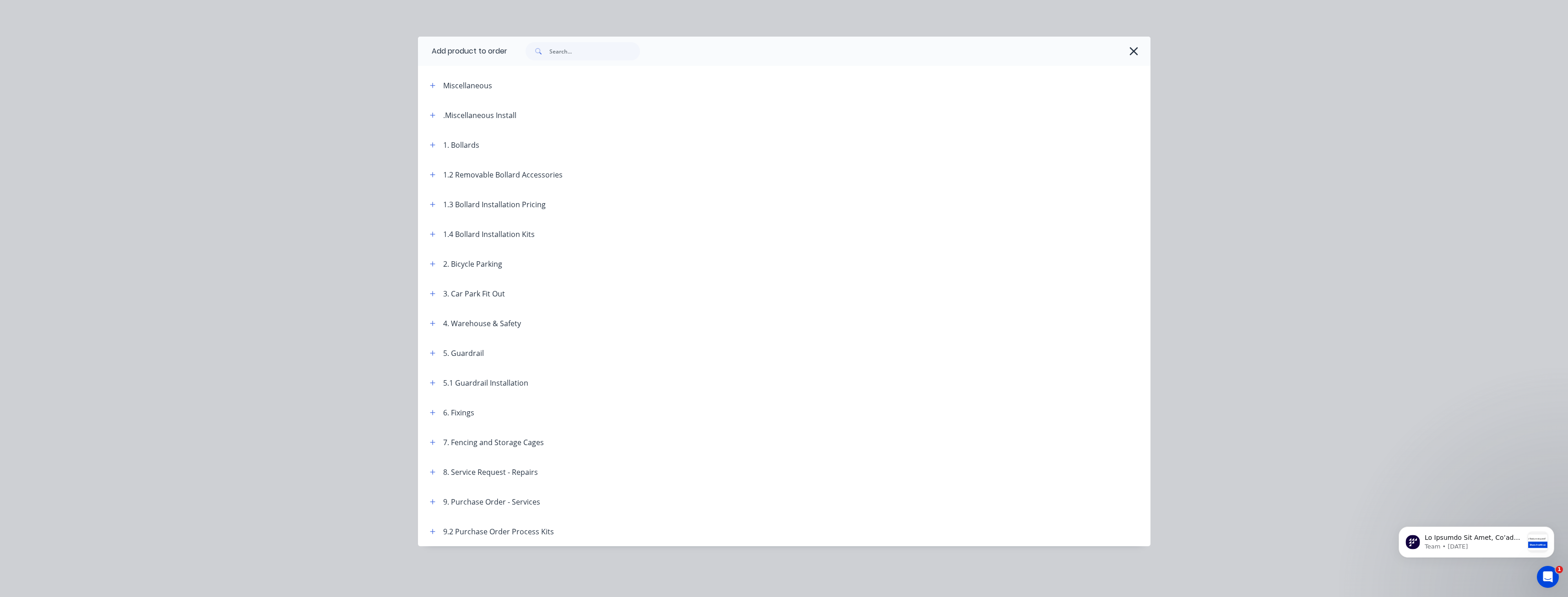
drag, startPoint x: 433, startPoint y: 412, endPoint x: 438, endPoint y: 406, distance: 7.8
click at [433, 412] on icon "button" at bounding box center [432, 412] width 5 height 5
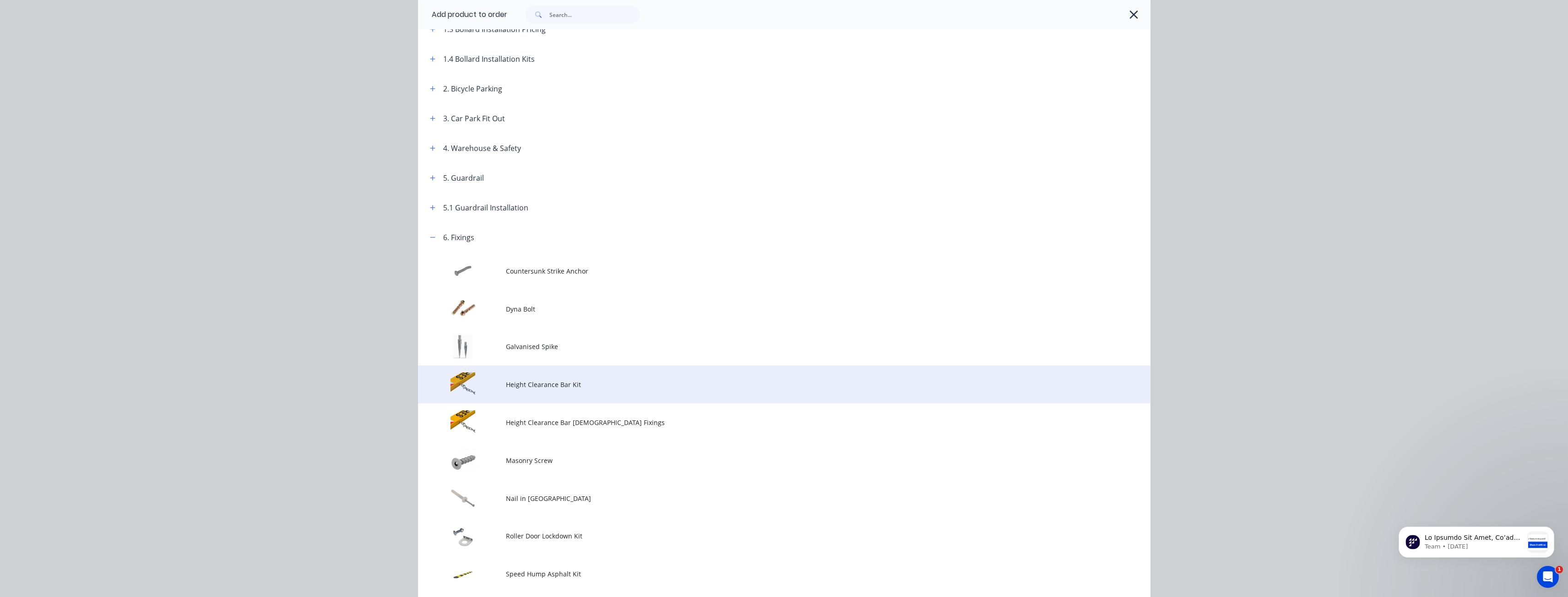
scroll to position [183, 0]
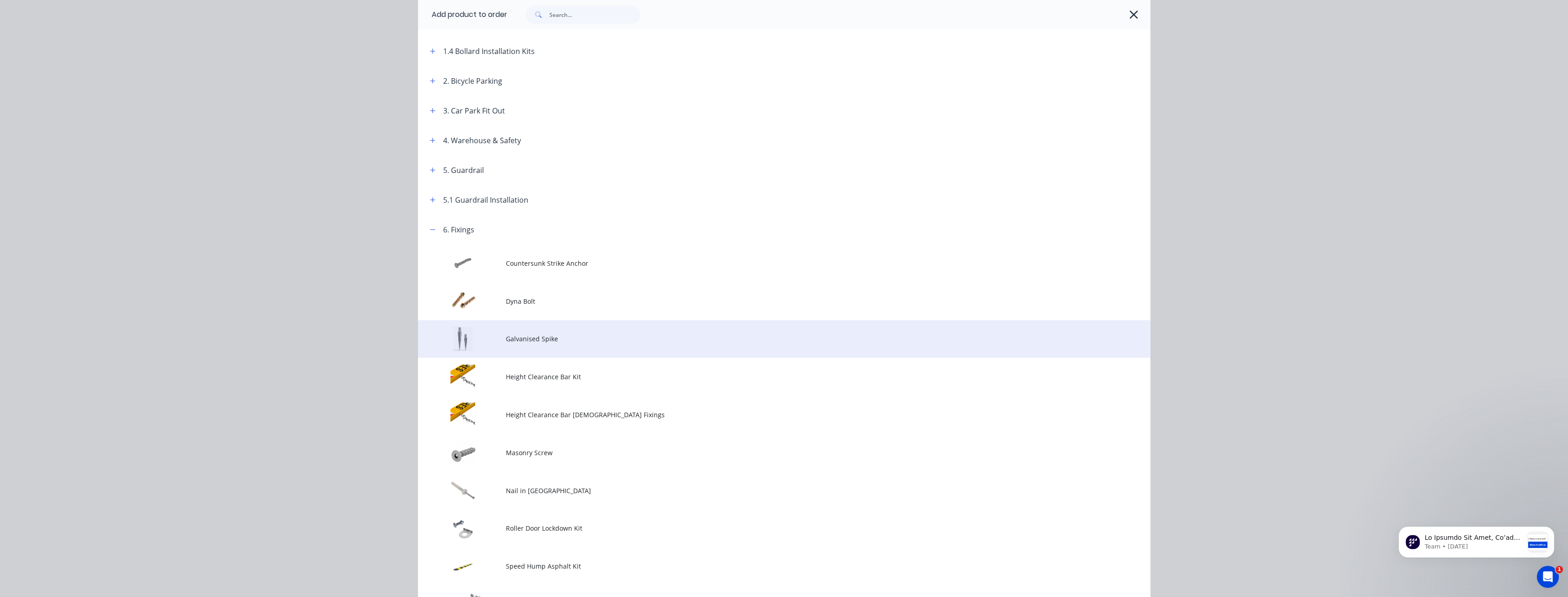
click at [529, 334] on td "Galvanised Spike" at bounding box center [828, 339] width 644 height 38
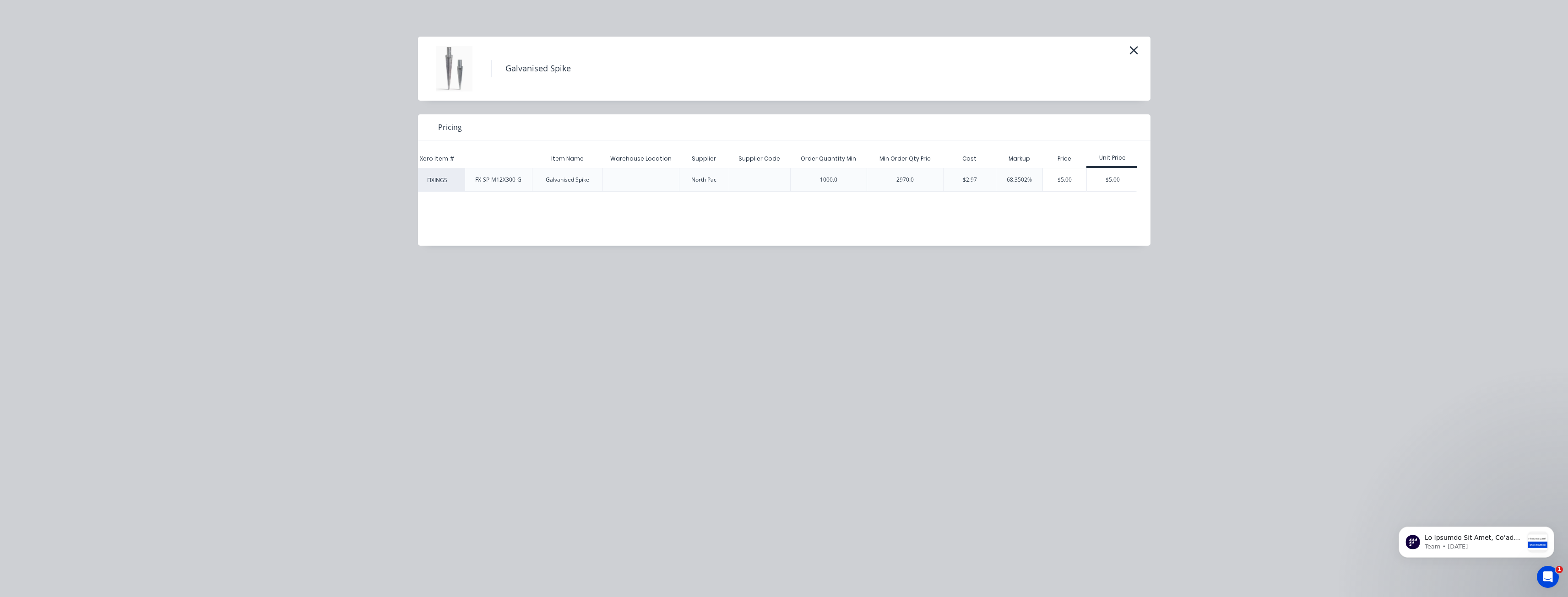
scroll to position [0, 31]
click at [1106, 179] on div "$5.00" at bounding box center [1110, 180] width 52 height 23
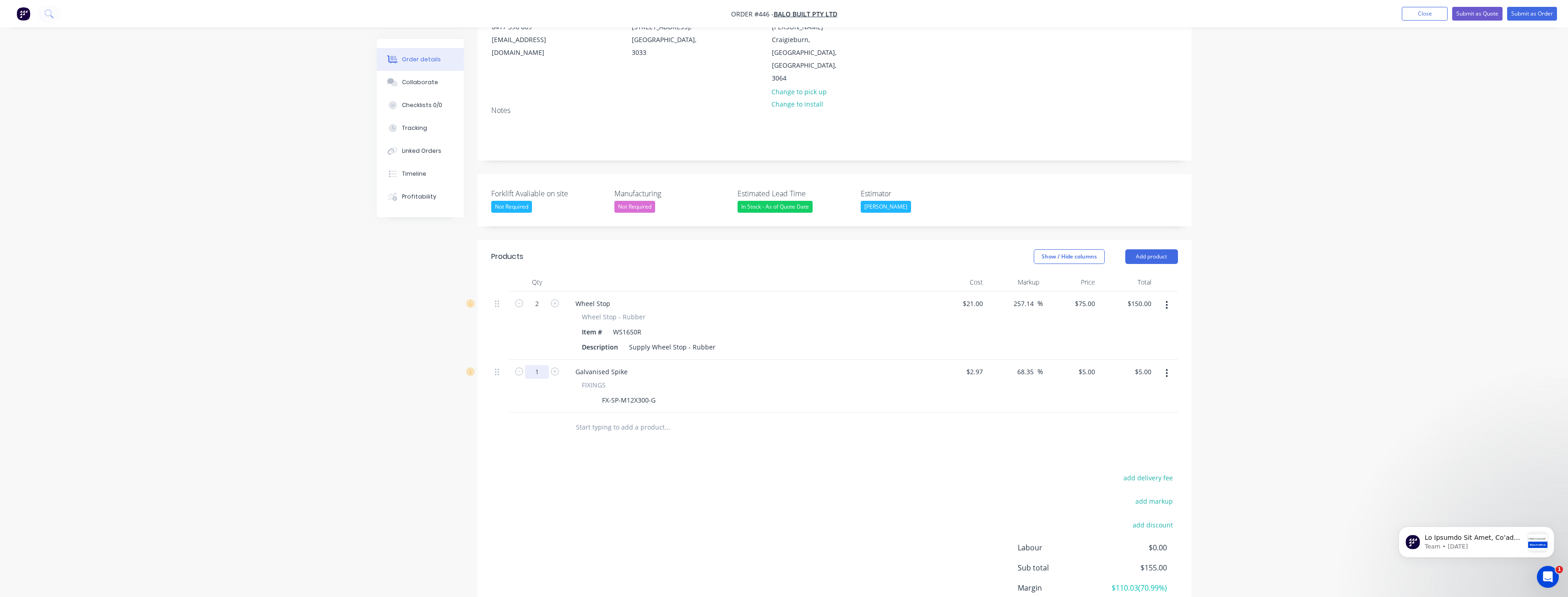
click at [544, 365] on input "1" at bounding box center [537, 372] width 24 height 13
type input "6"
type input "$30.00"
click at [539, 495] on div "add delivery fee add markup add discount Labour $0.00 Sub total $155.00 Margin …" at bounding box center [834, 560] width 686 height 177
click at [1151, 472] on button "add delivery fee" at bounding box center [1148, 478] width 59 height 12
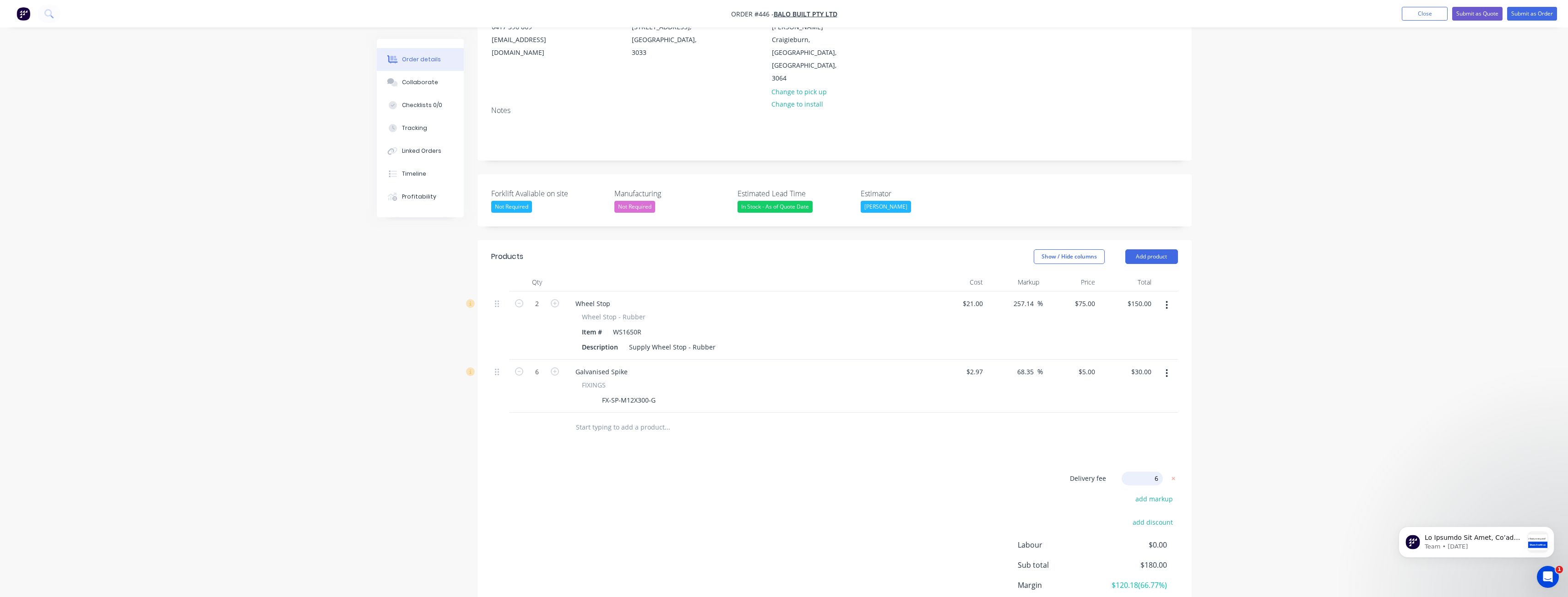
type input "60"
click at [790, 478] on div "Delivery fee $60.00 add markup add discount Labour $0.00 Sub total $240.00 Marg…" at bounding box center [834, 558] width 686 height 172
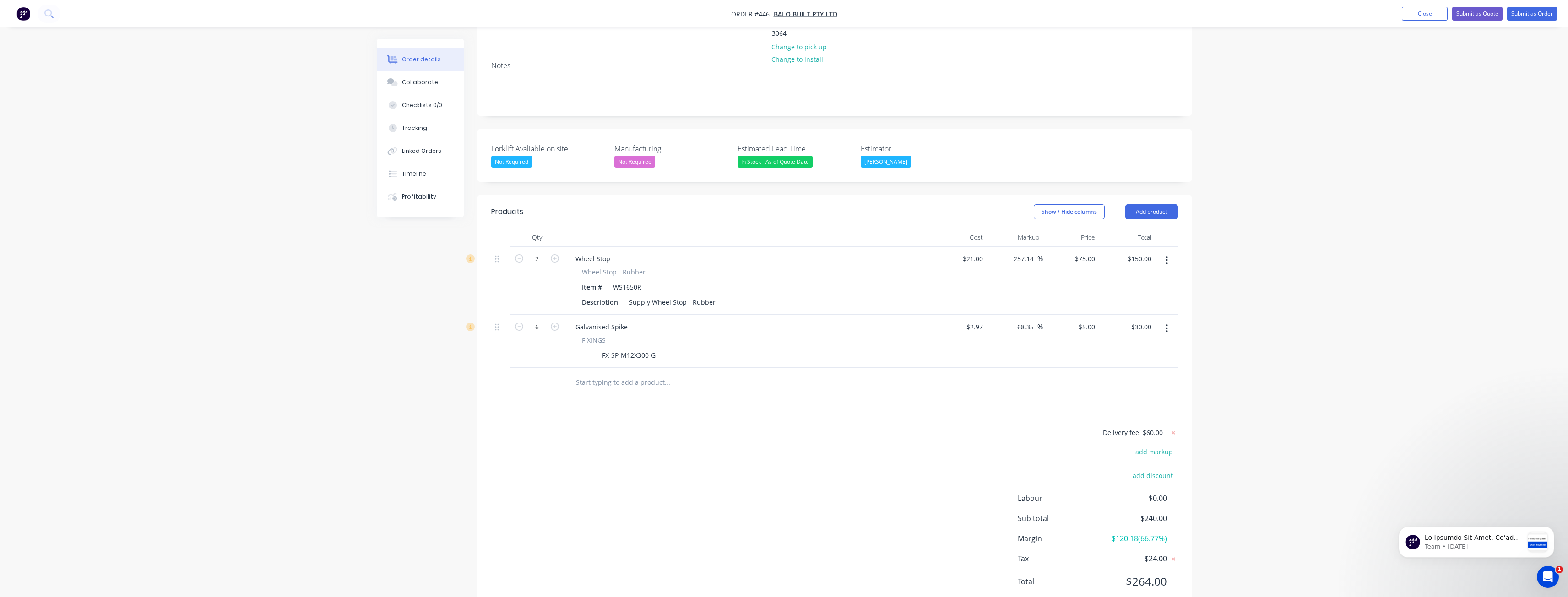
scroll to position [169, 0]
click at [1515, 9] on button "Submit as Order" at bounding box center [1532, 13] width 50 height 13
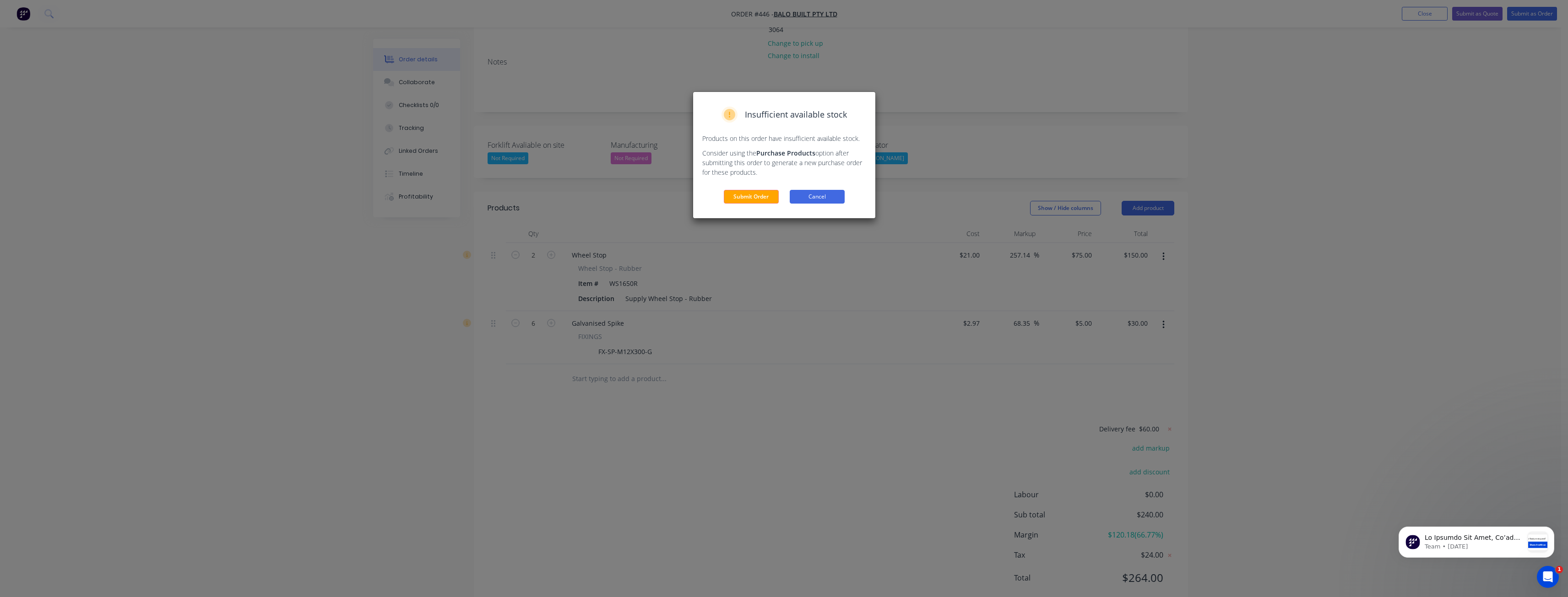
click at [826, 192] on button "Cancel" at bounding box center [817, 197] width 55 height 13
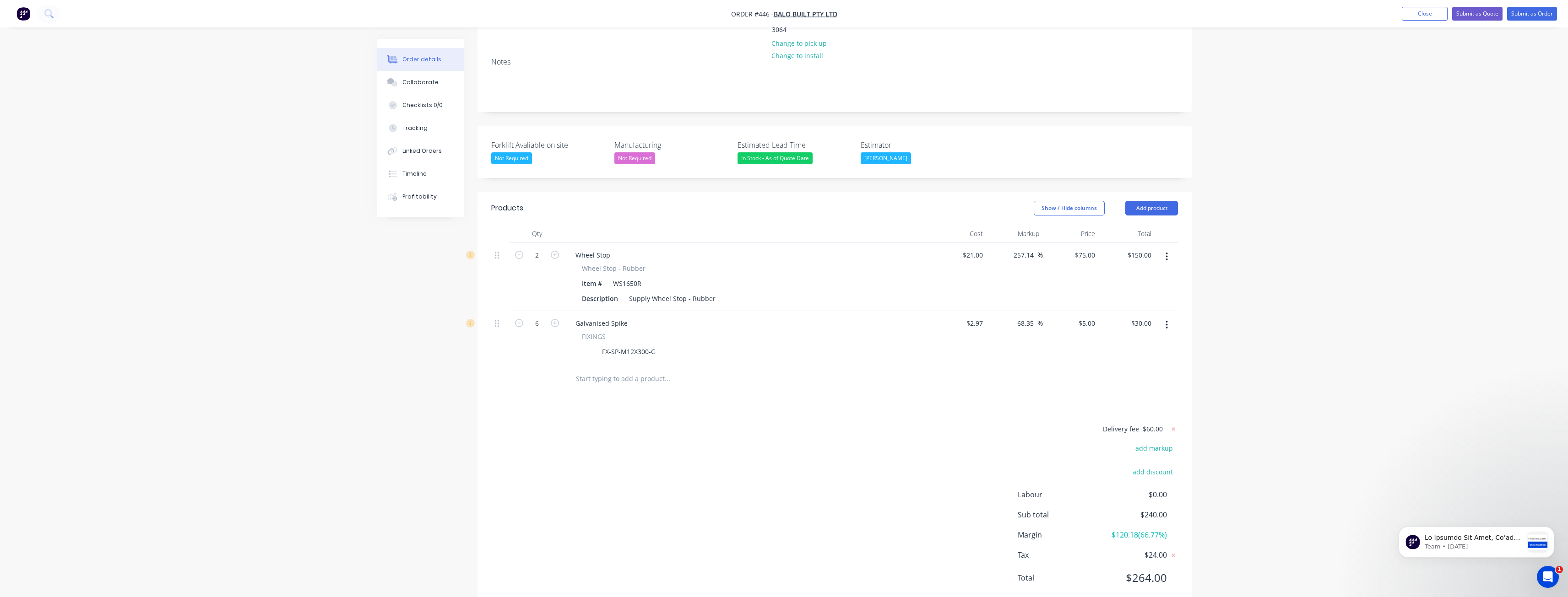
click at [827, 192] on header "Products Show / Hide columns Add product" at bounding box center [834, 208] width 714 height 33
click at [1481, 12] on button "Submit as Quote" at bounding box center [1477, 13] width 50 height 13
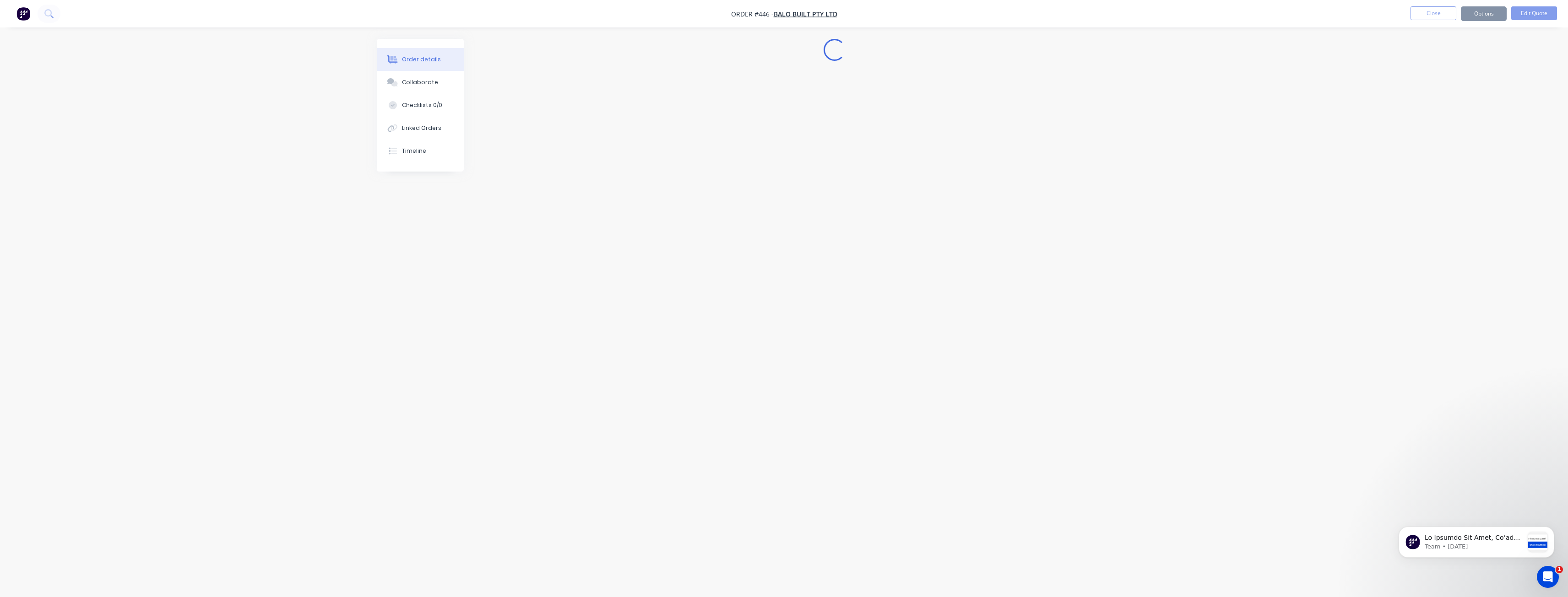
scroll to position [0, 0]
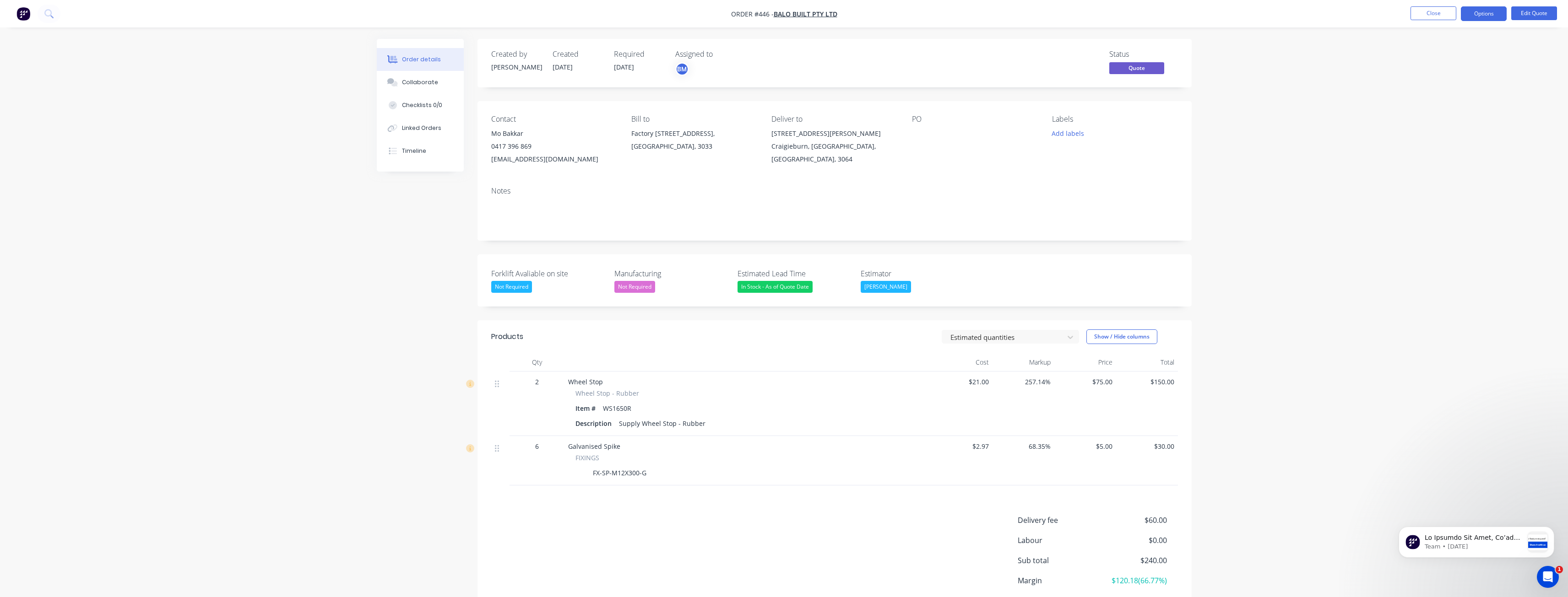
click at [899, 196] on div "Notes" at bounding box center [834, 210] width 714 height 61
click at [421, 270] on div "Created by [PERSON_NAME] Created [DATE] Required [DATE] Assigned to BM Status Q…" at bounding box center [784, 354] width 815 height 629
click at [320, 287] on div "Order details Collaborate Checklists 0/0 Linked Orders Timeline Order details C…" at bounding box center [784, 334] width 1568 height 668
click at [364, 354] on div "Order details Collaborate Checklists 0/0 Linked Orders Timeline Order details C…" at bounding box center [784, 334] width 1568 height 668
